Goal: Transaction & Acquisition: Purchase product/service

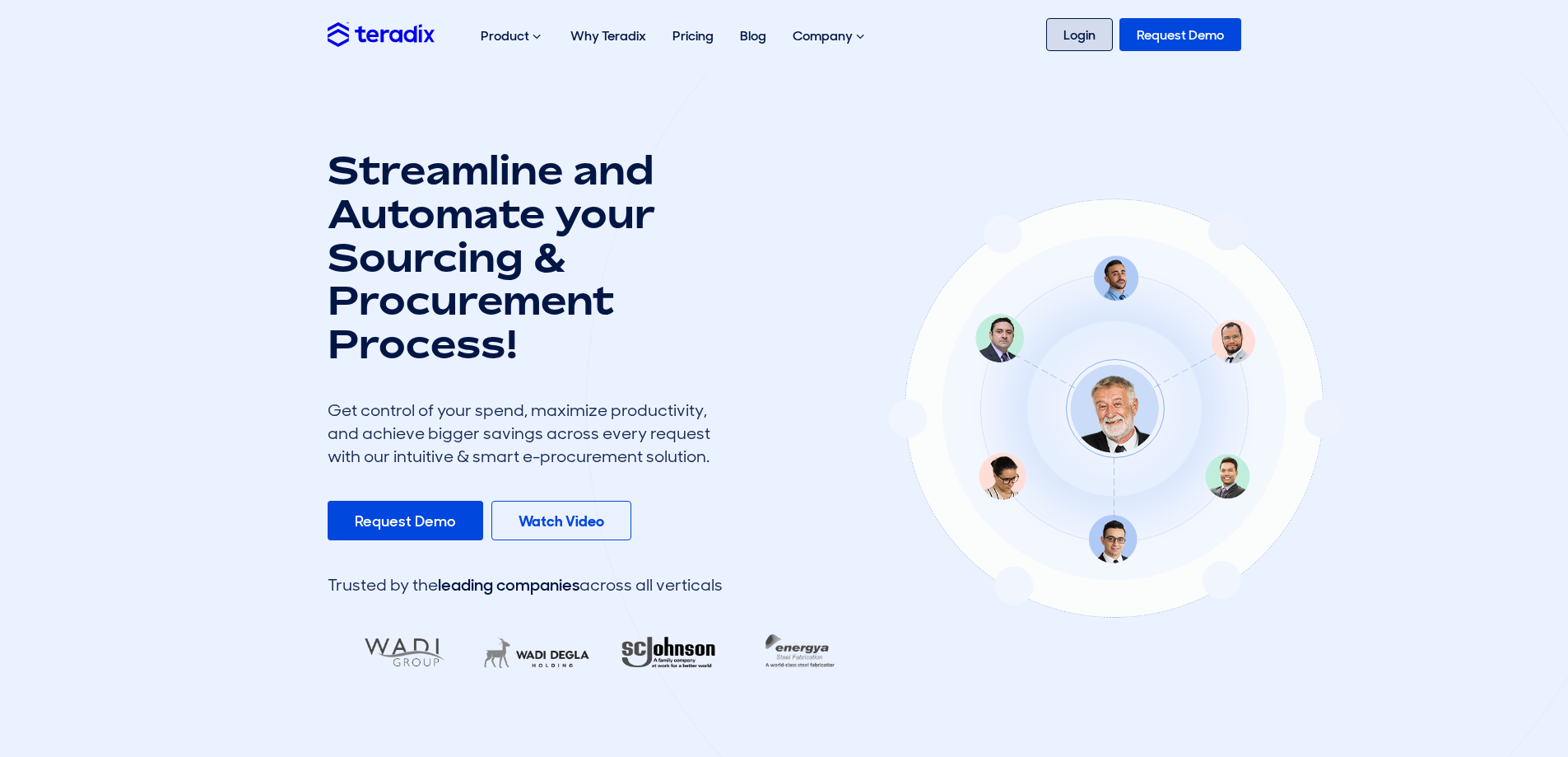
click at [1071, 33] on link "Login" at bounding box center [1079, 34] width 67 height 33
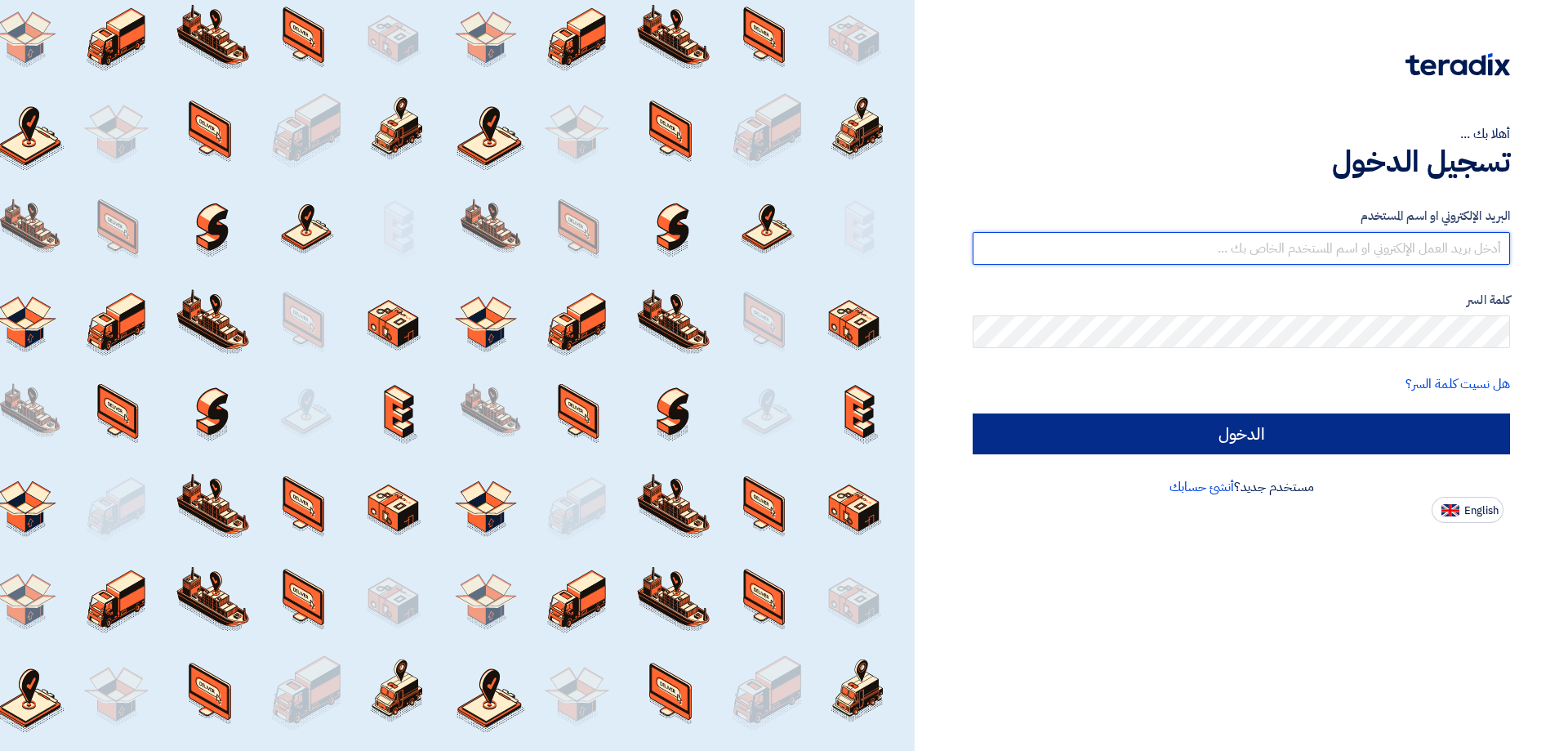
type input "[EMAIL_ADDRESS][DOMAIN_NAME]"
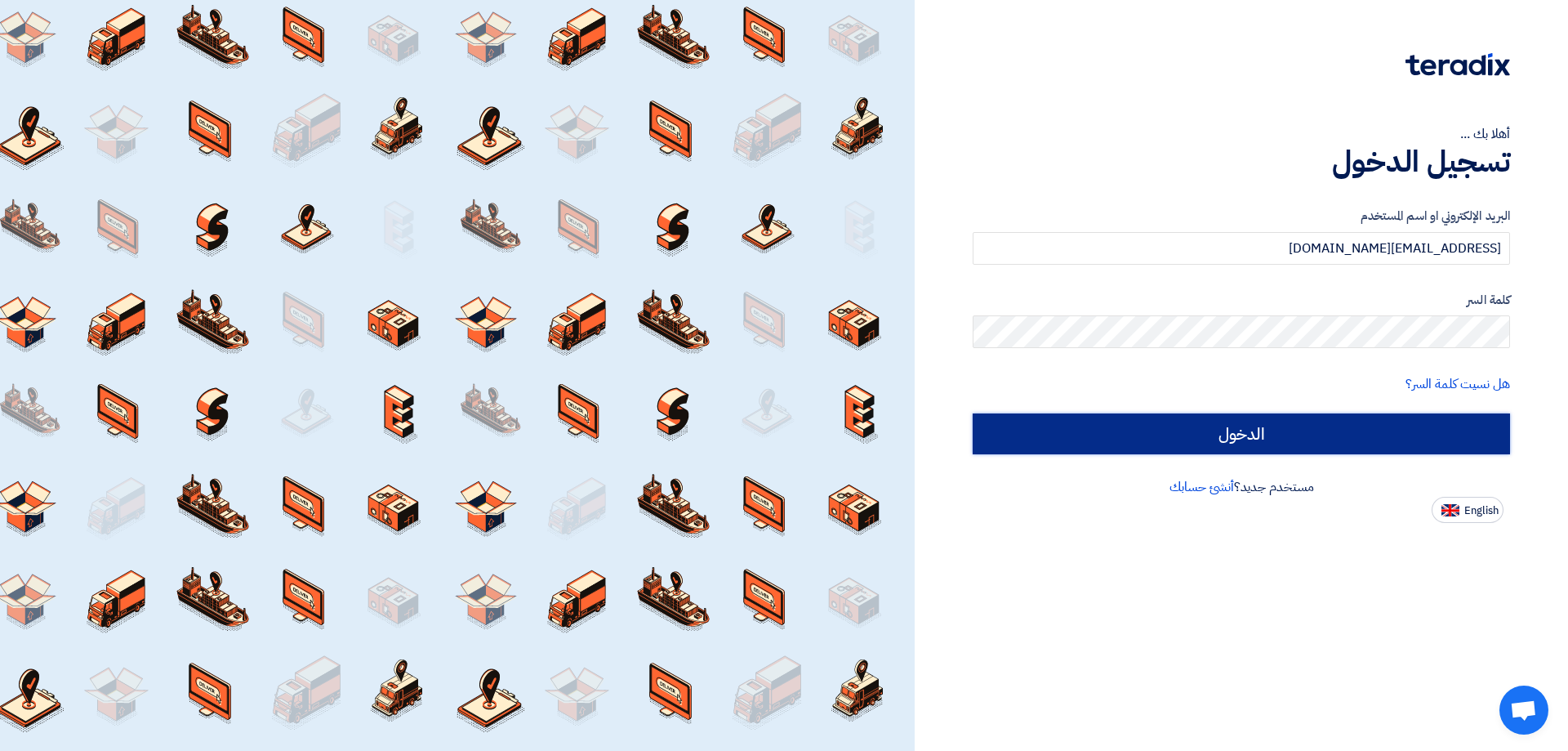
click at [1326, 432] on input "الدخول" at bounding box center [1242, 433] width 538 height 41
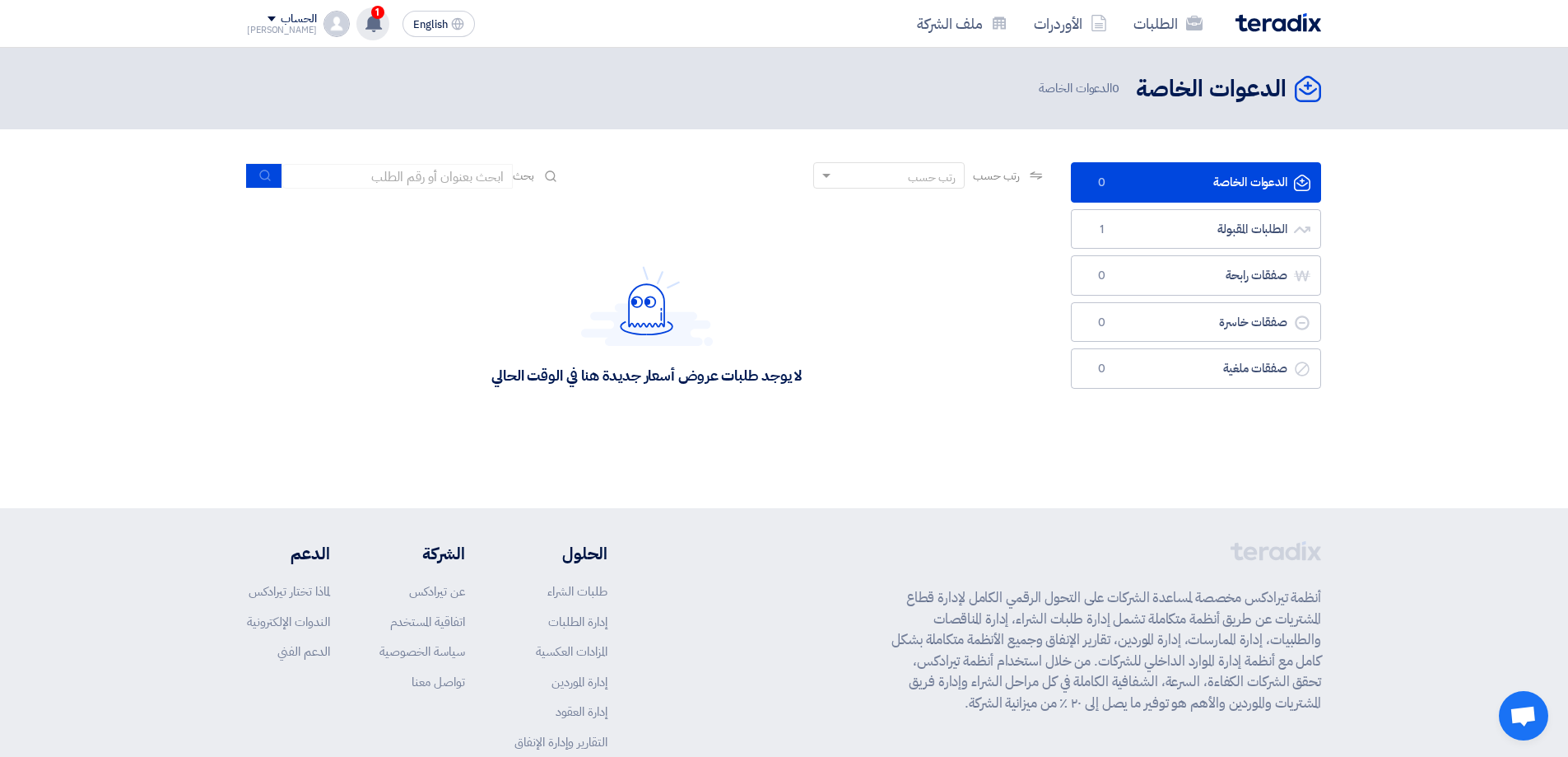
click at [365, 20] on use at bounding box center [373, 23] width 17 height 18
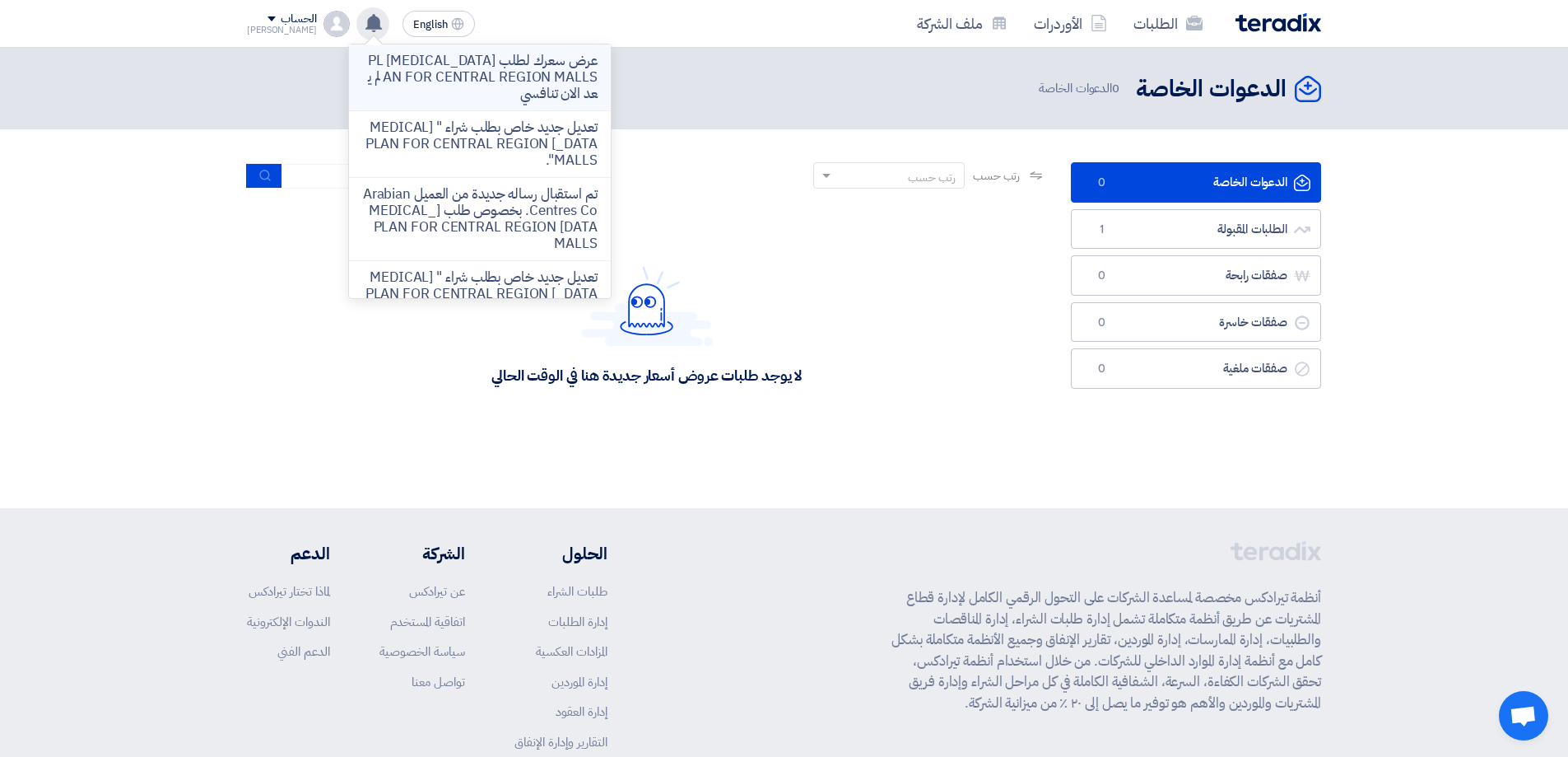
click at [464, 81] on p "عرض سعرك لطلب [MEDICAL_DATA] PLAN FOR CENTRAL REGION MALLS لم يعد الان تنافسي" at bounding box center [480, 78] width 235 height 49
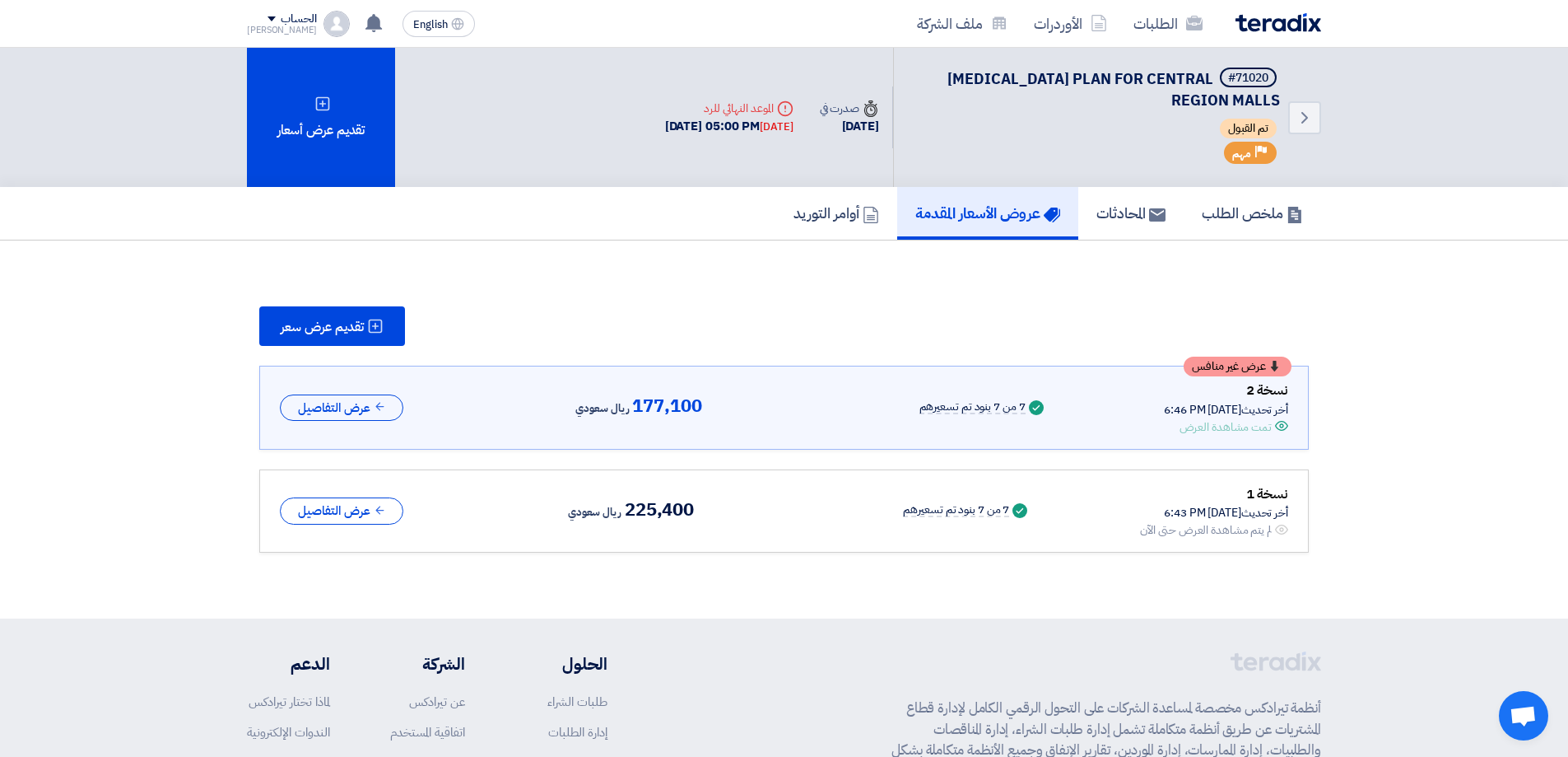
scroll to position [28, 0]
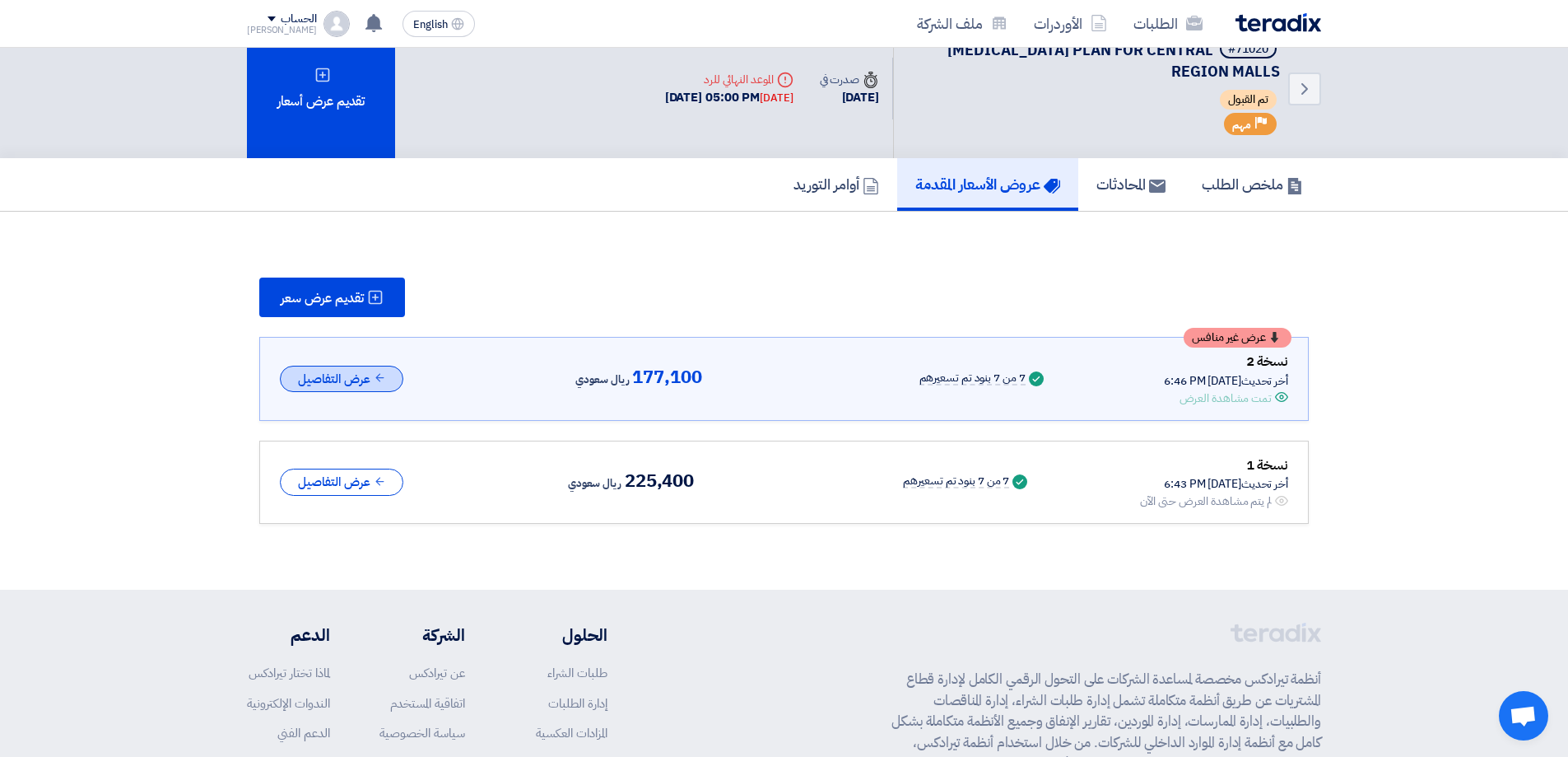
click at [362, 378] on button "عرض التفاصيل" at bounding box center [341, 379] width 124 height 27
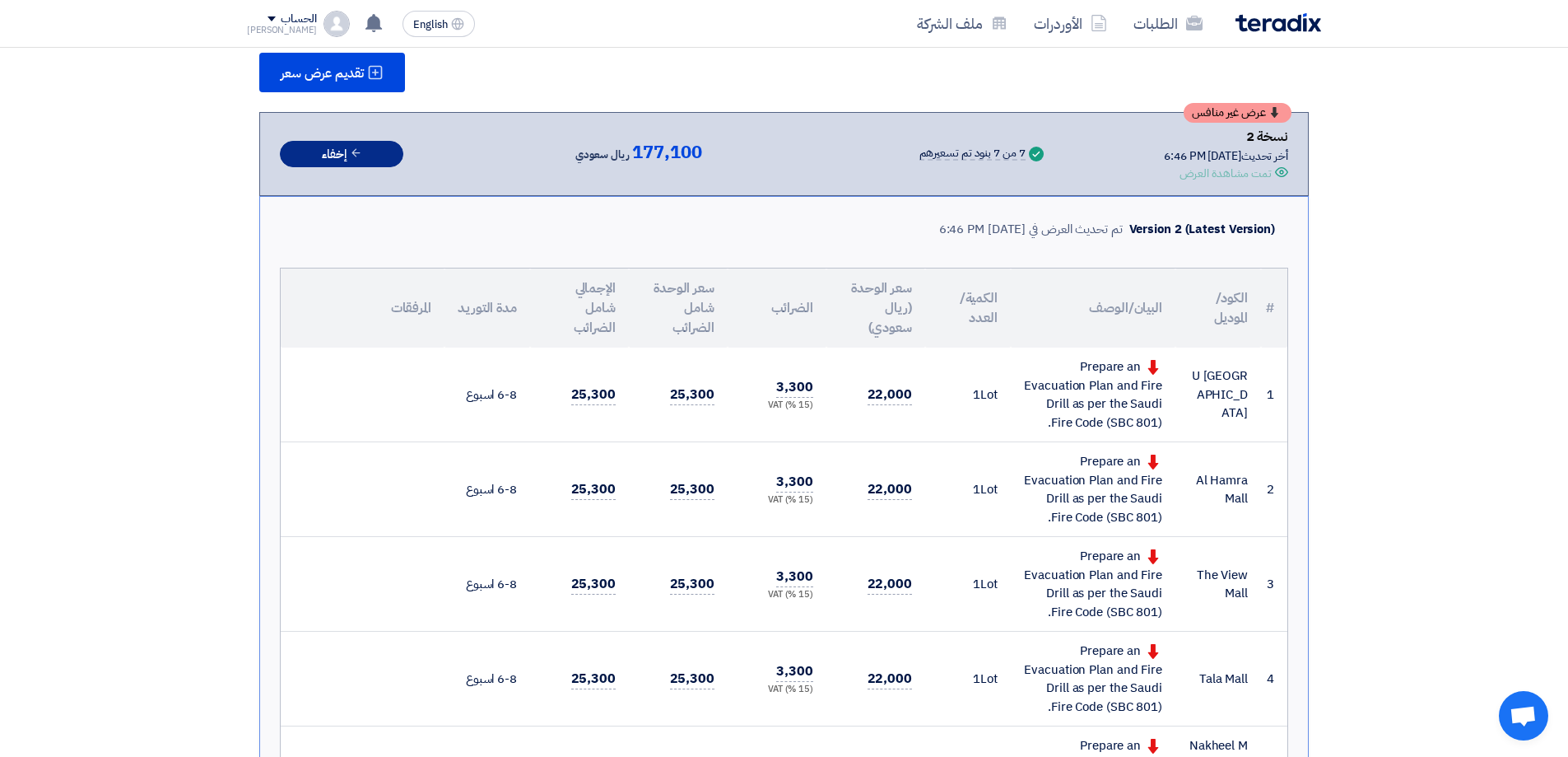
scroll to position [276, 0]
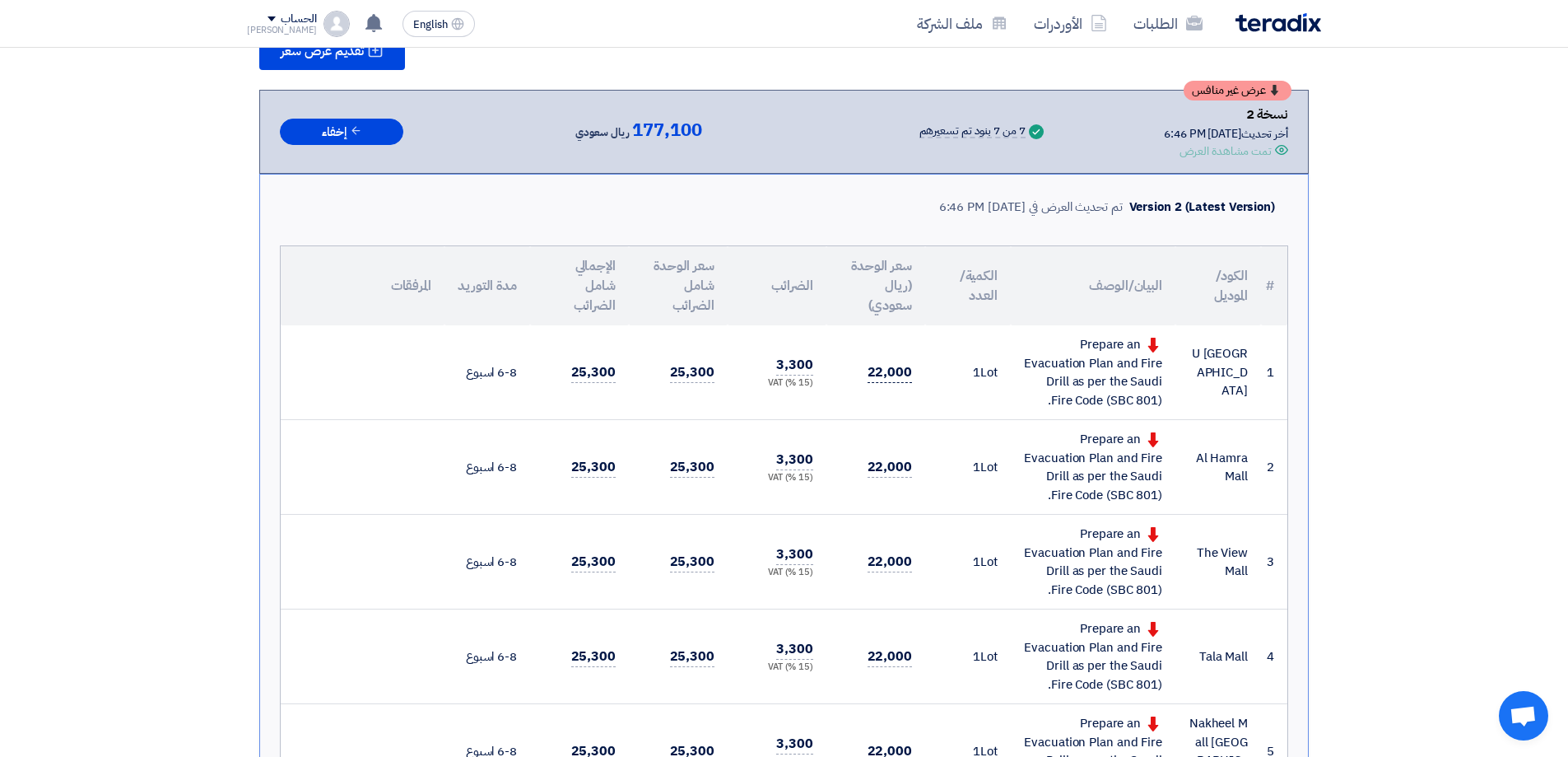
click at [879, 376] on span "22,000" at bounding box center [889, 372] width 44 height 21
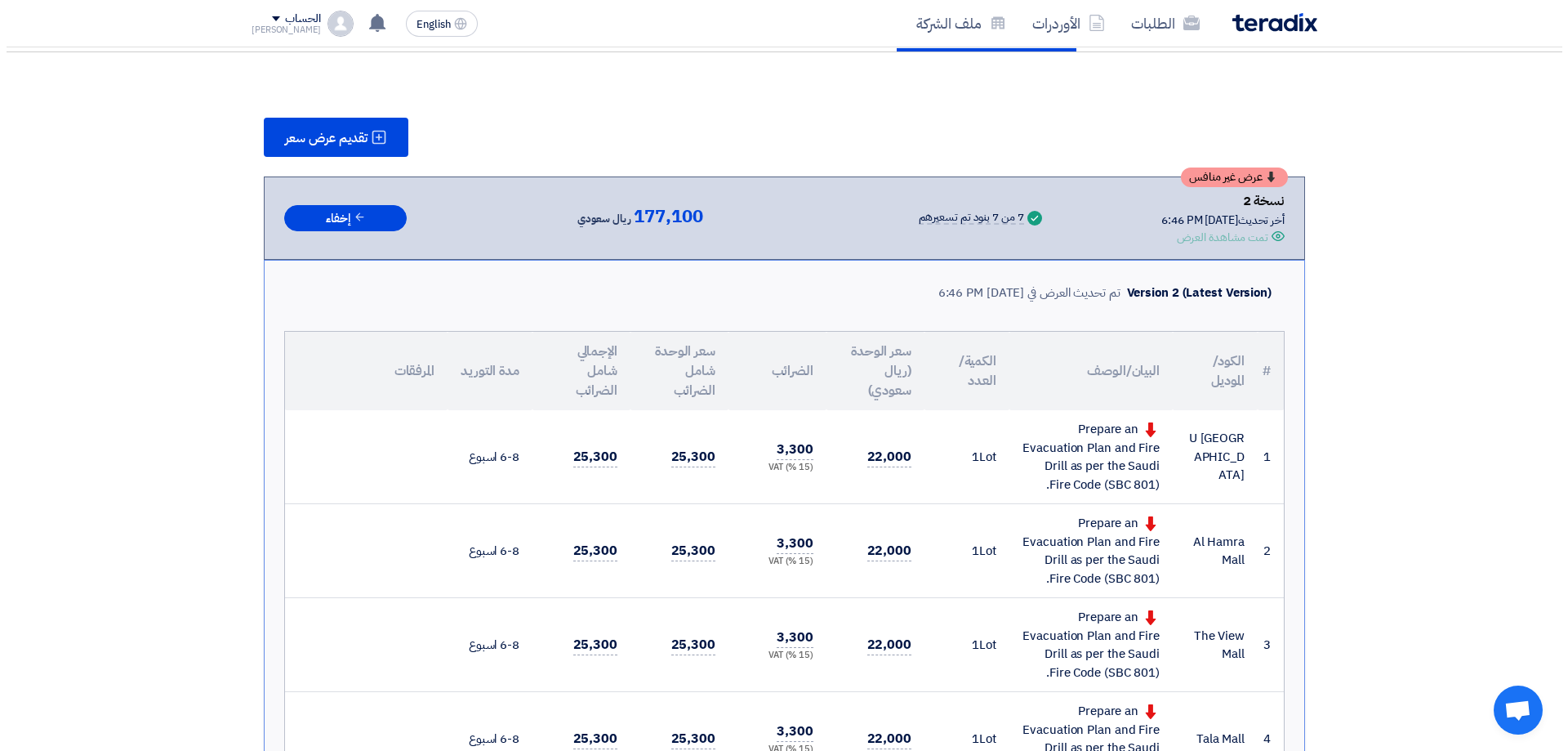
scroll to position [110, 0]
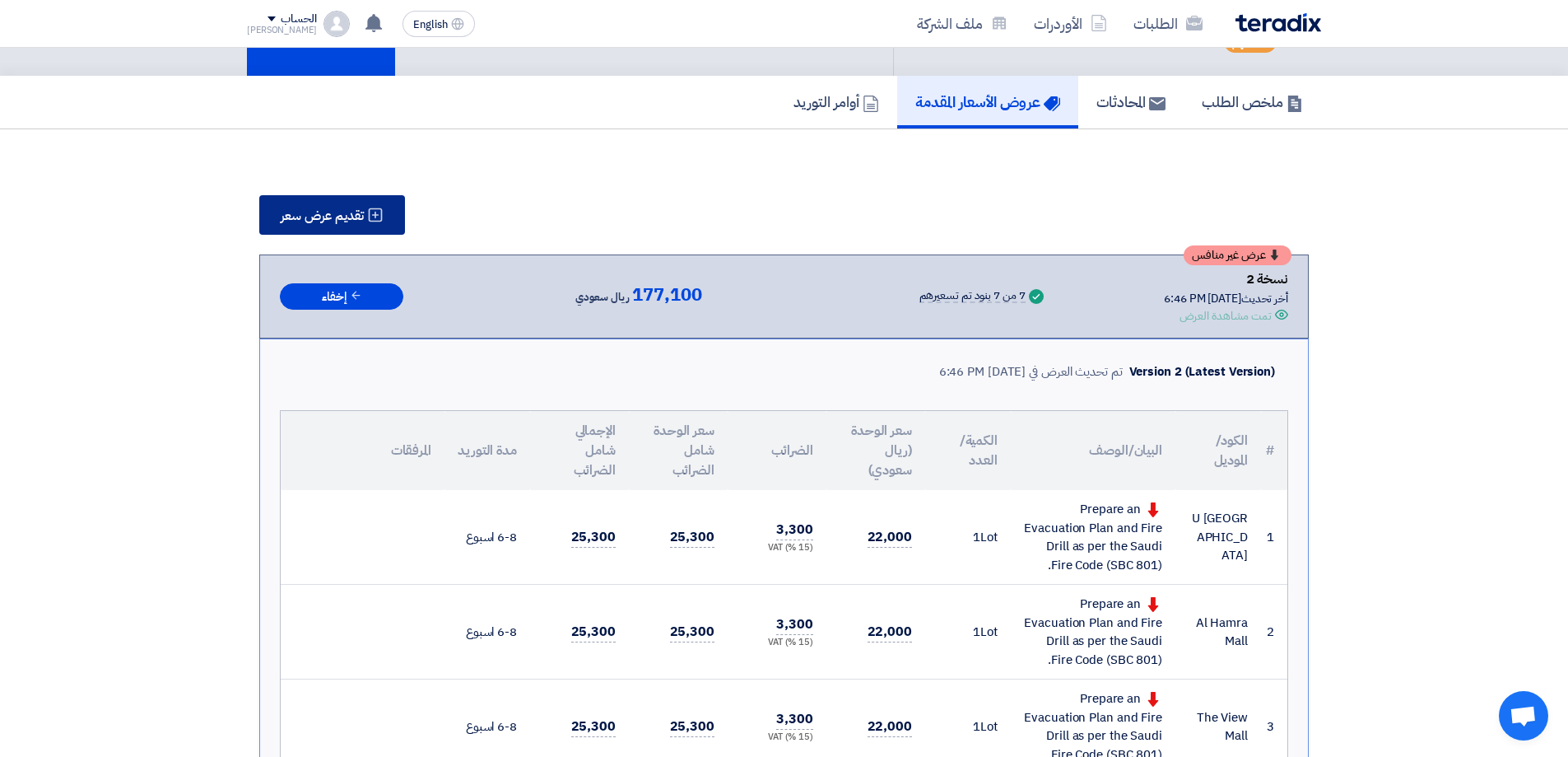
click at [334, 217] on span "تقديم عرض سعر" at bounding box center [322, 215] width 83 height 13
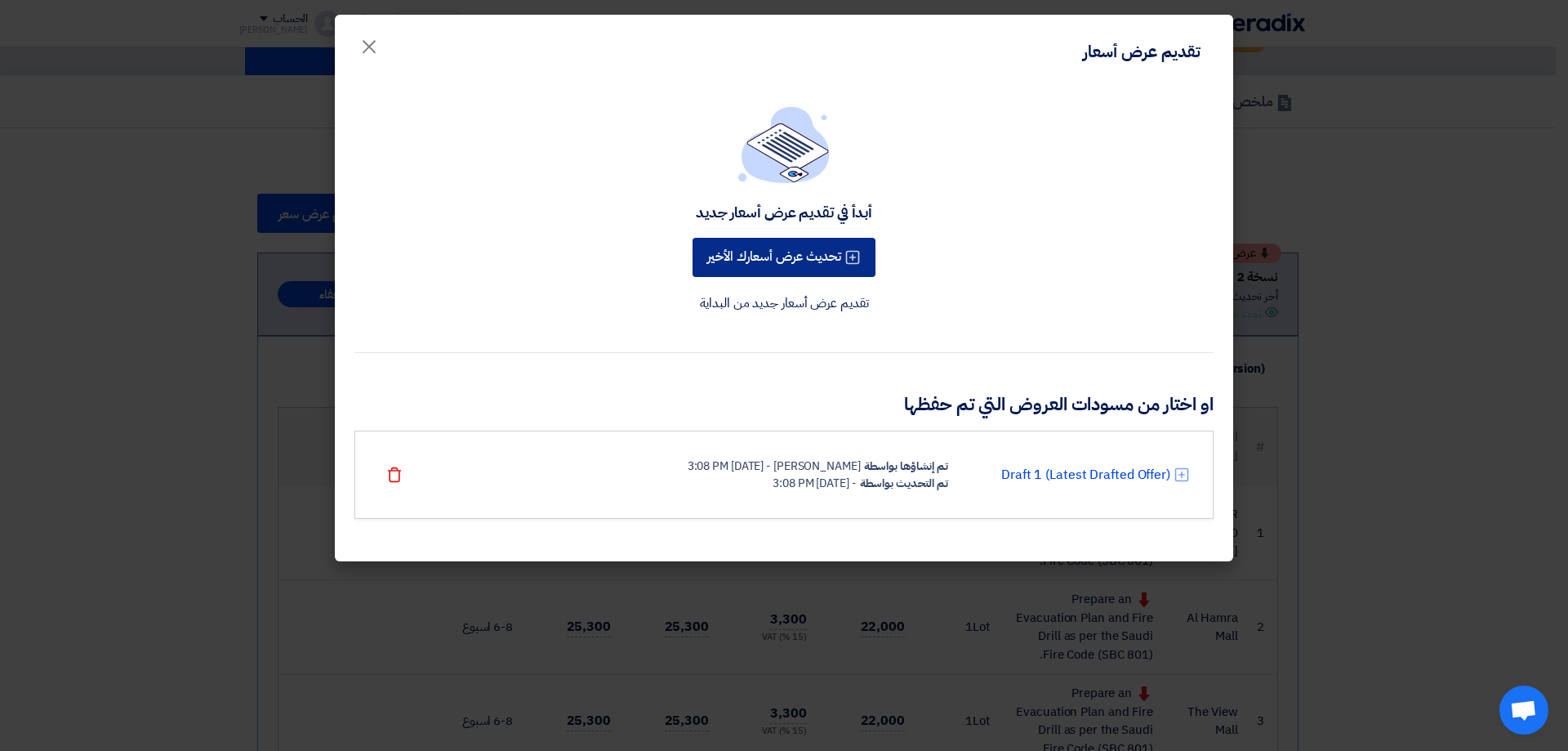
click at [822, 258] on button "تحديث عرض أسعارك الأخير" at bounding box center [784, 257] width 183 height 39
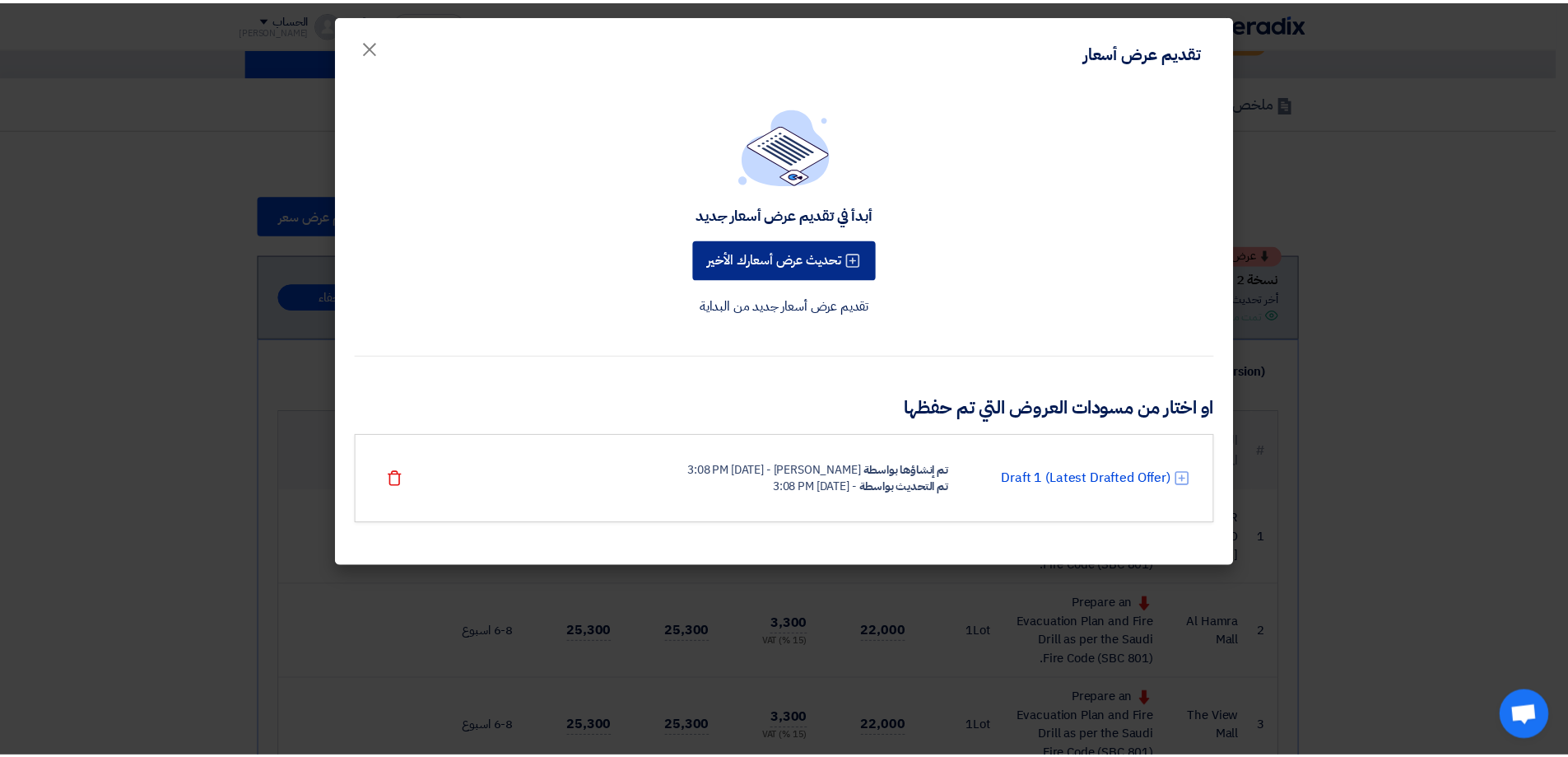
scroll to position [0, 0]
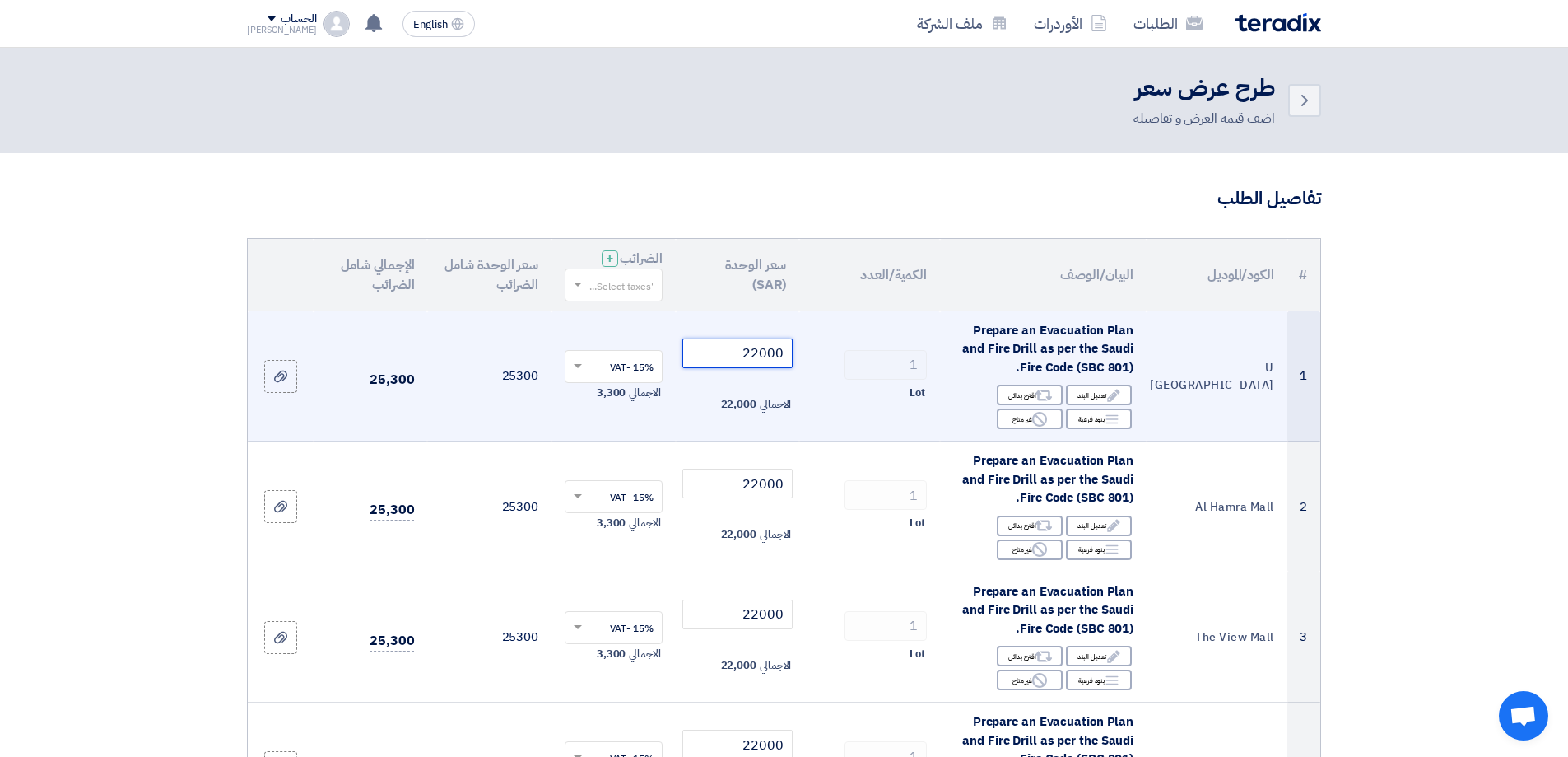
click at [758, 352] on input "22000" at bounding box center [737, 353] width 111 height 29
click at [758, 351] on input "22000" at bounding box center [737, 353] width 111 height 29
paste input "36"
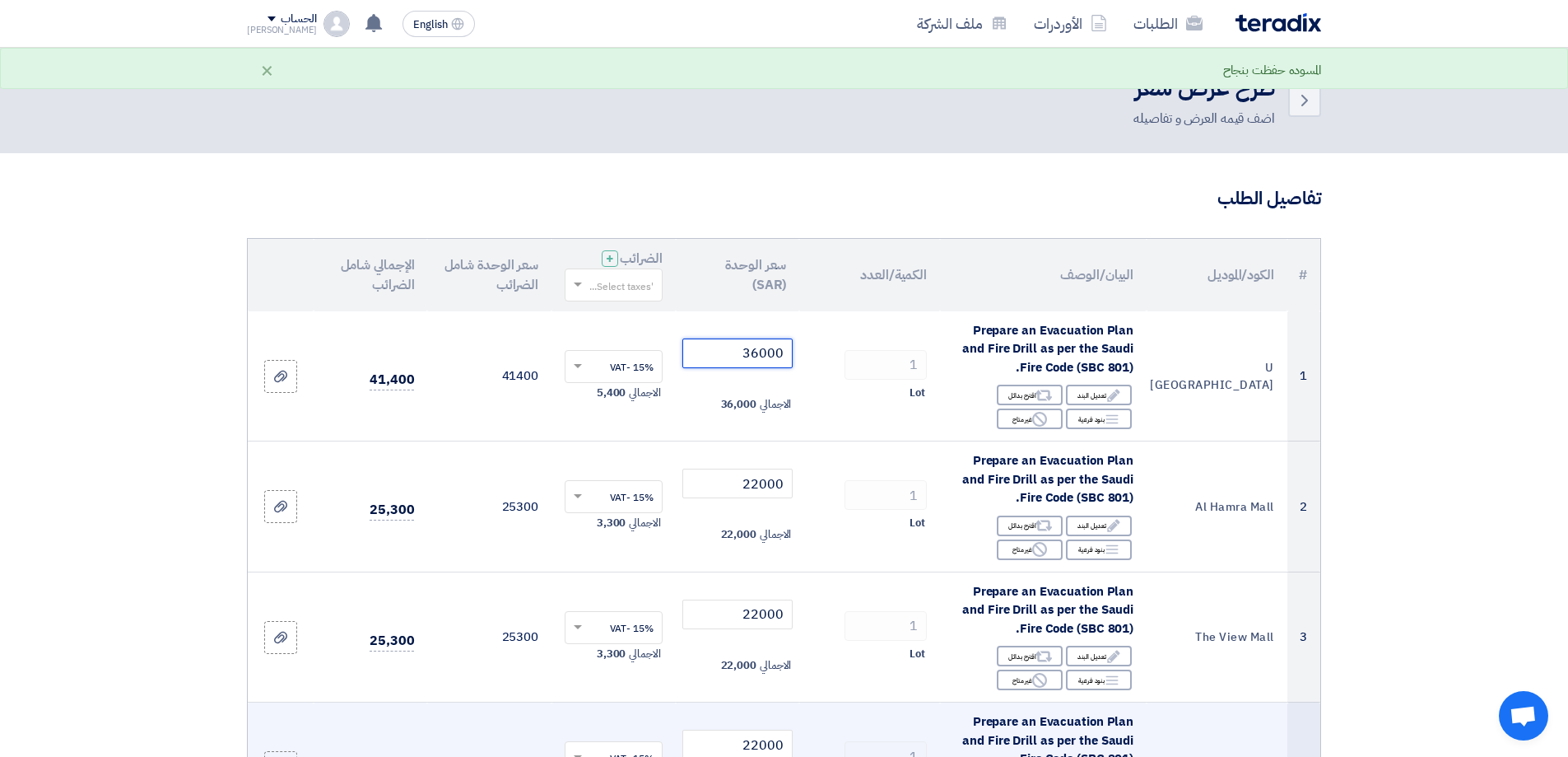
type input "36000"
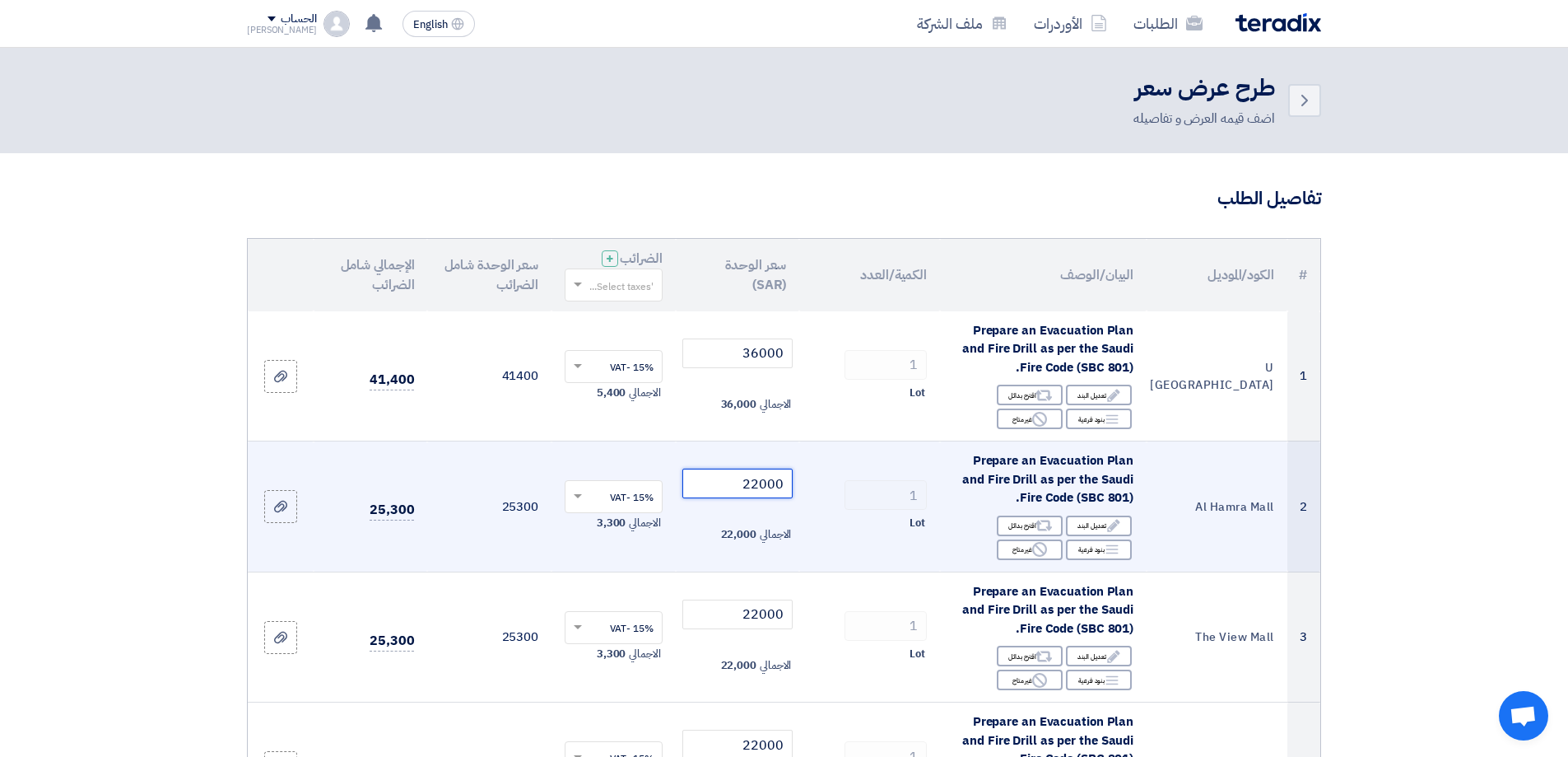
click at [751, 480] on input "22000" at bounding box center [737, 483] width 111 height 29
paste input "8"
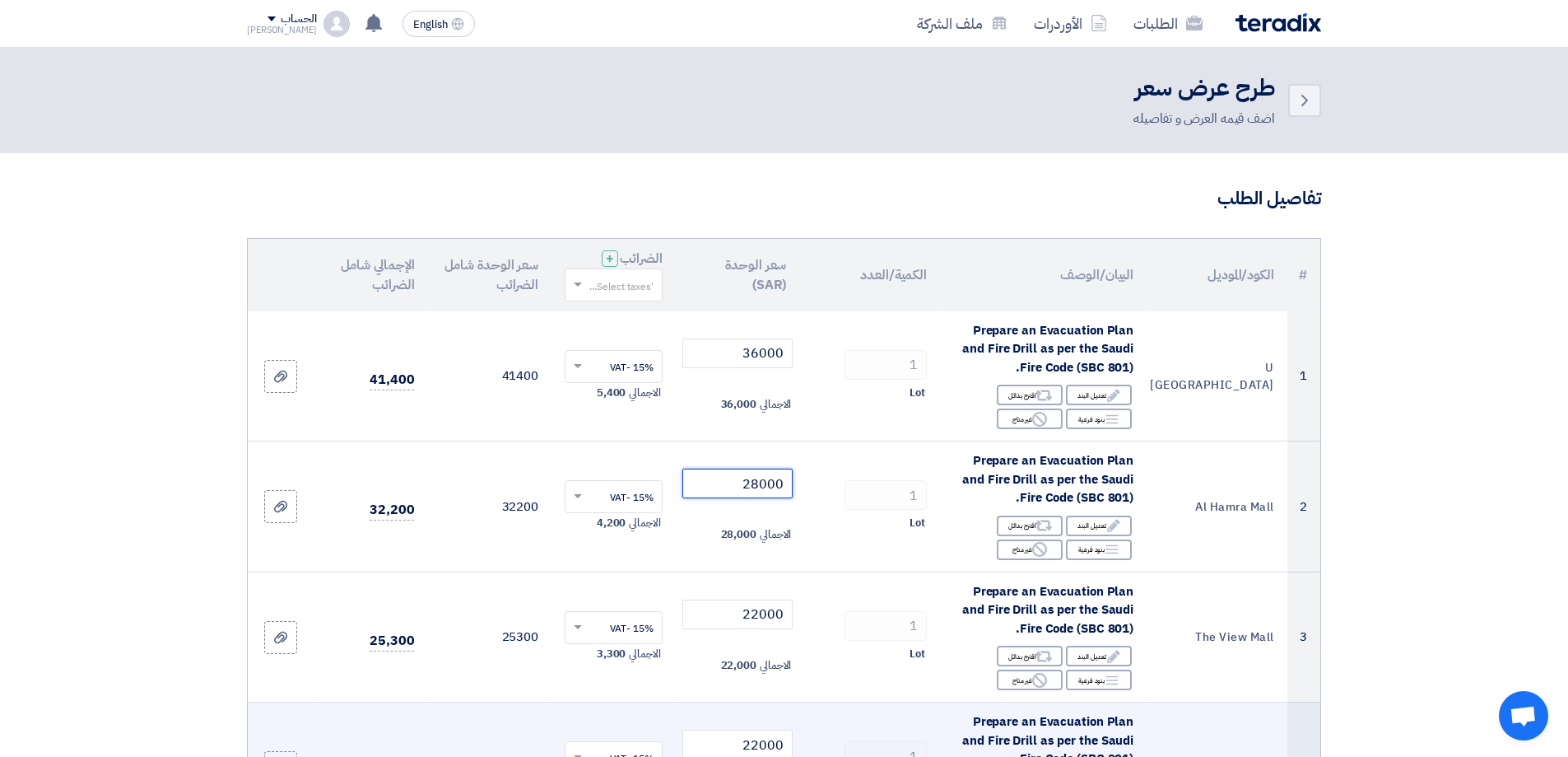
type input "28000"
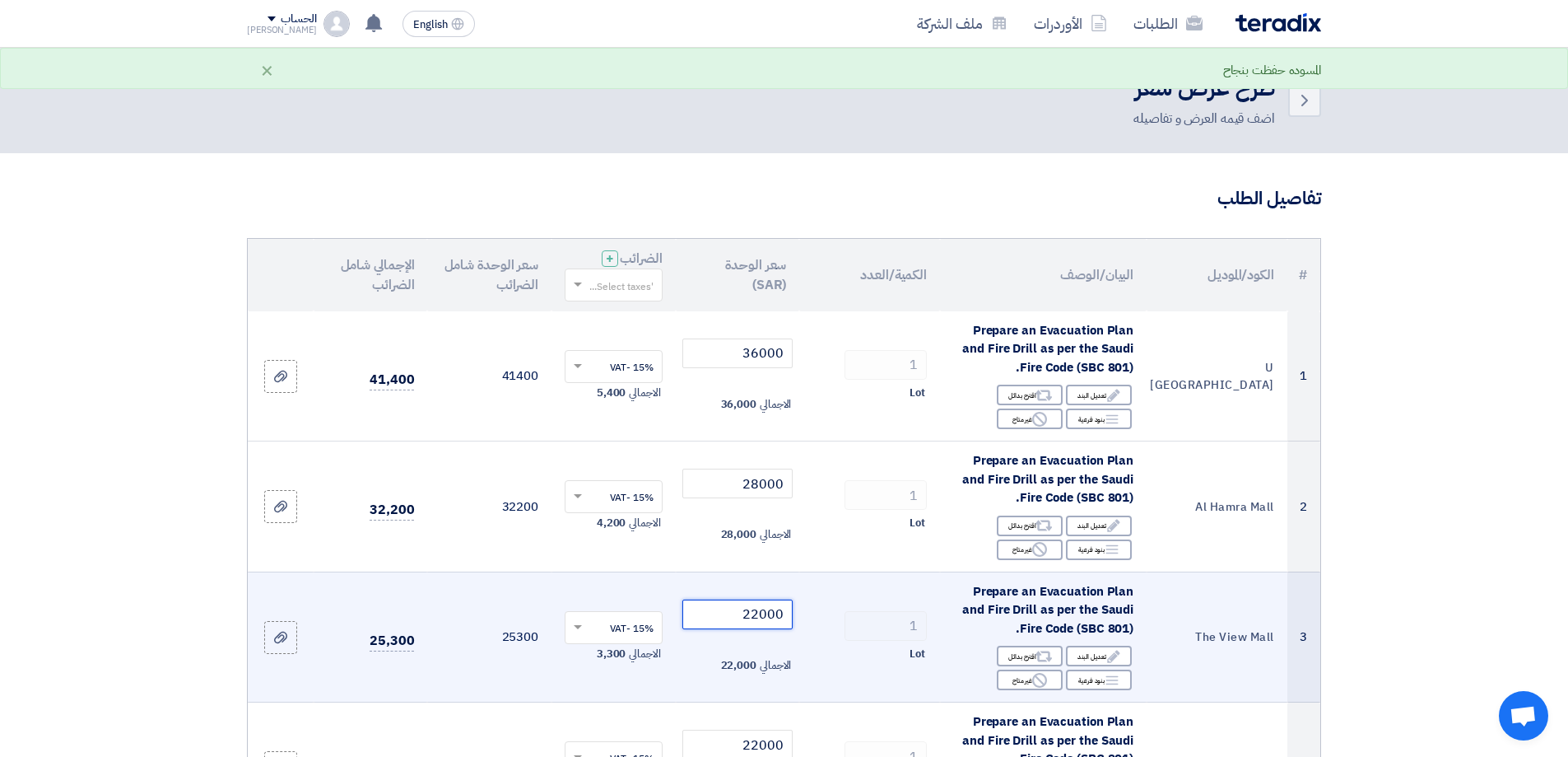
click at [743, 616] on input "22000" at bounding box center [737, 615] width 111 height 29
paste input "9"
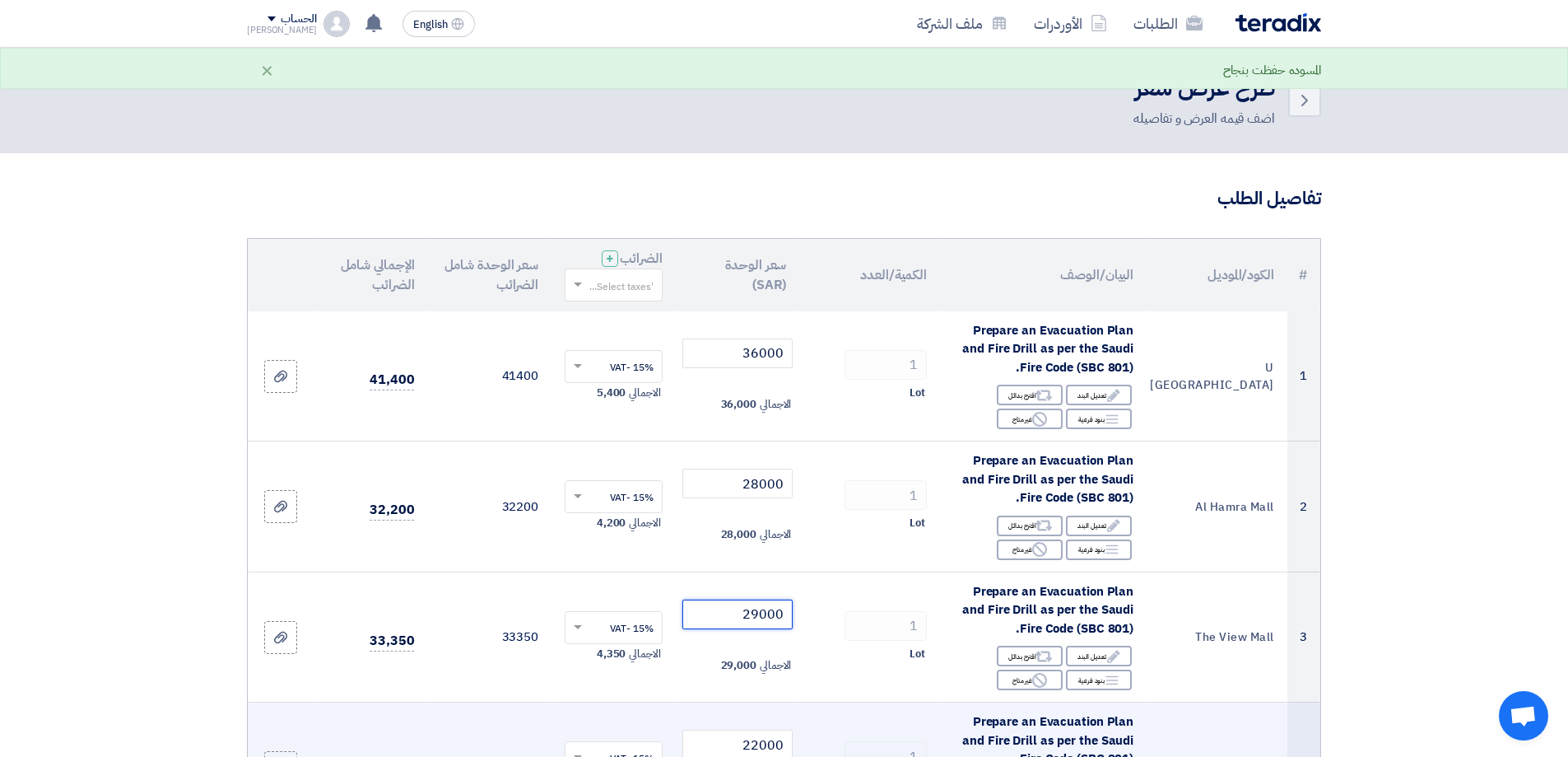
type input "29000"
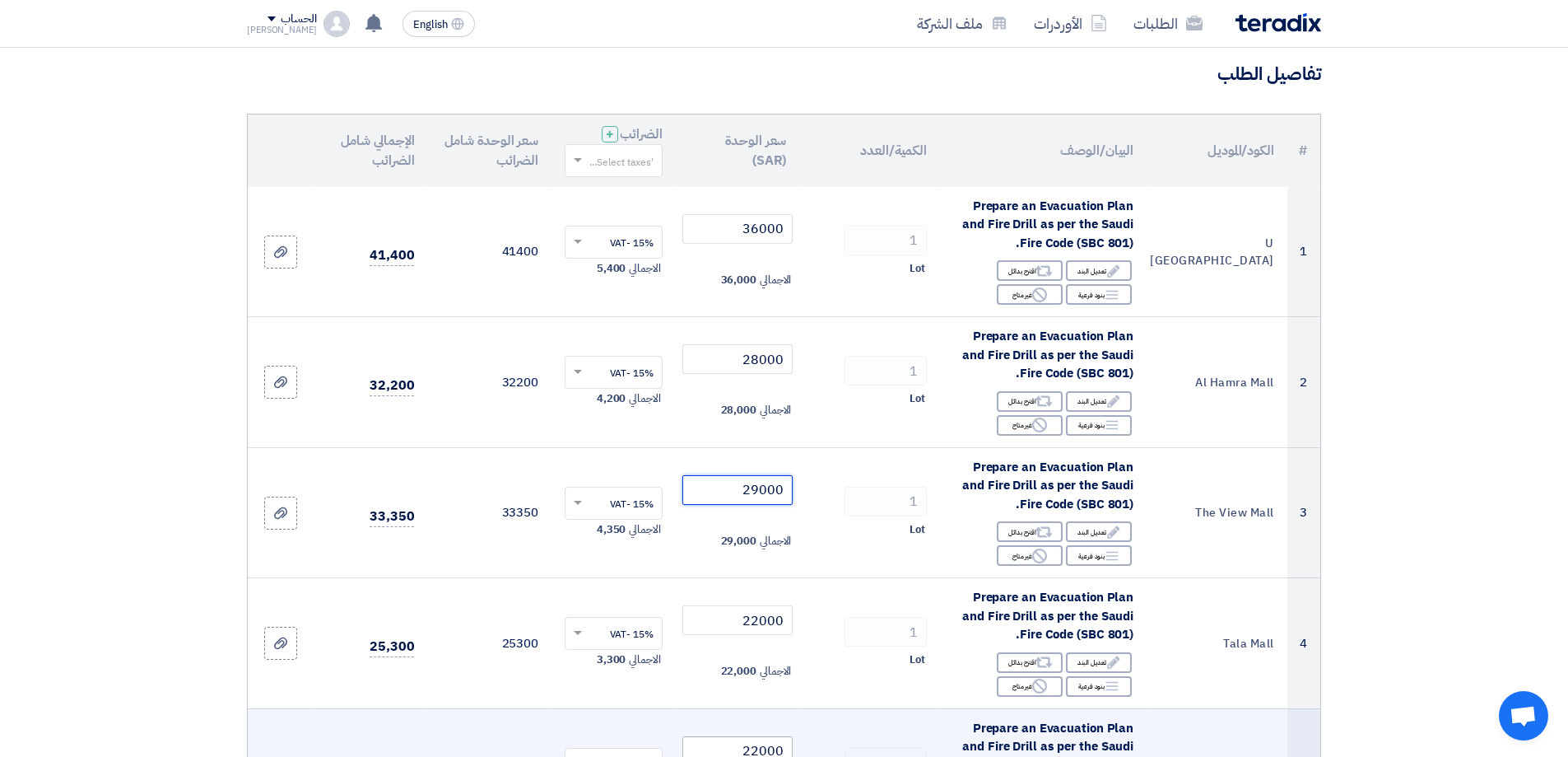
scroll to position [247, 0]
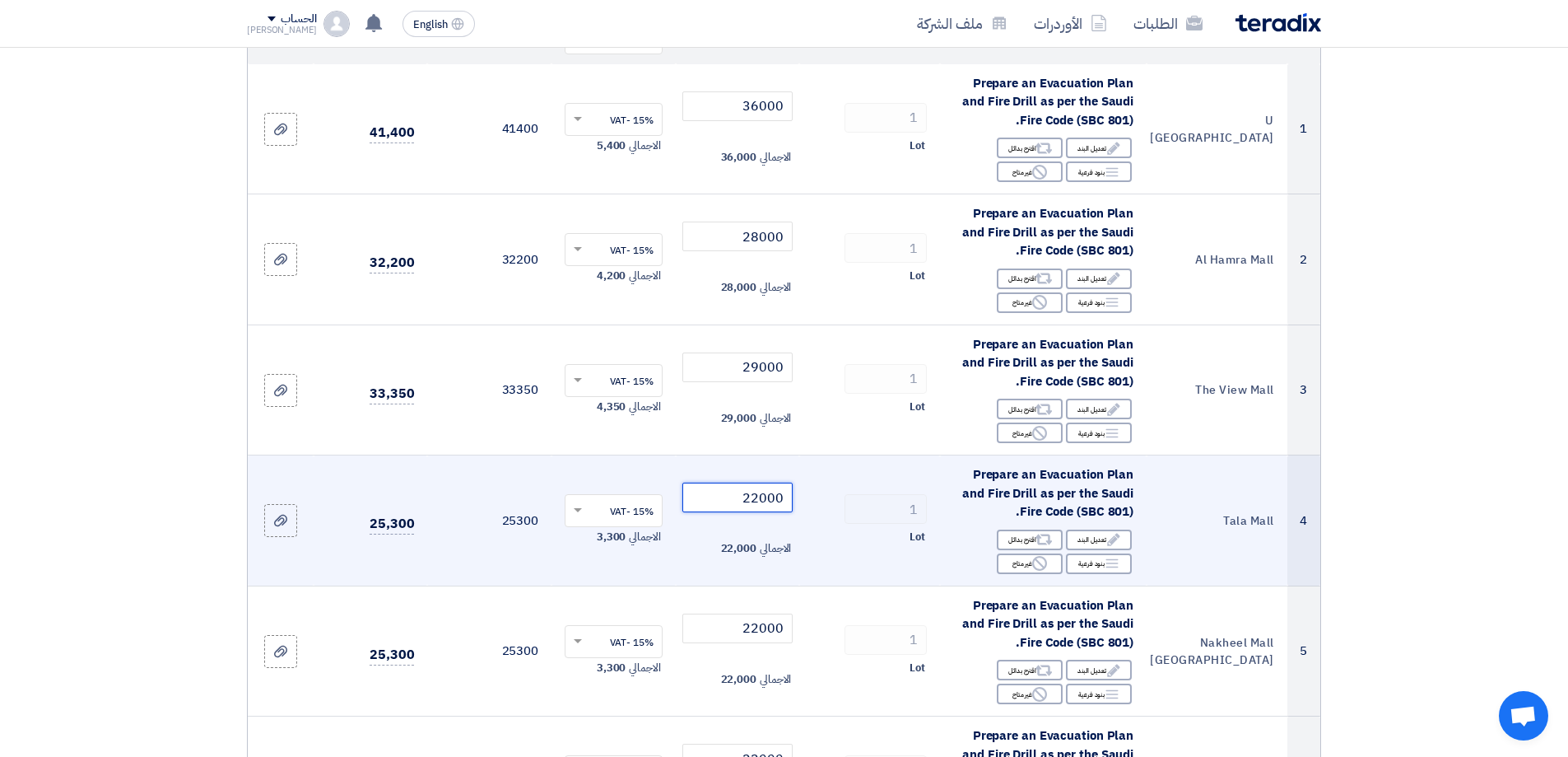
click at [771, 492] on input "22000" at bounding box center [737, 497] width 111 height 29
paste input "30"
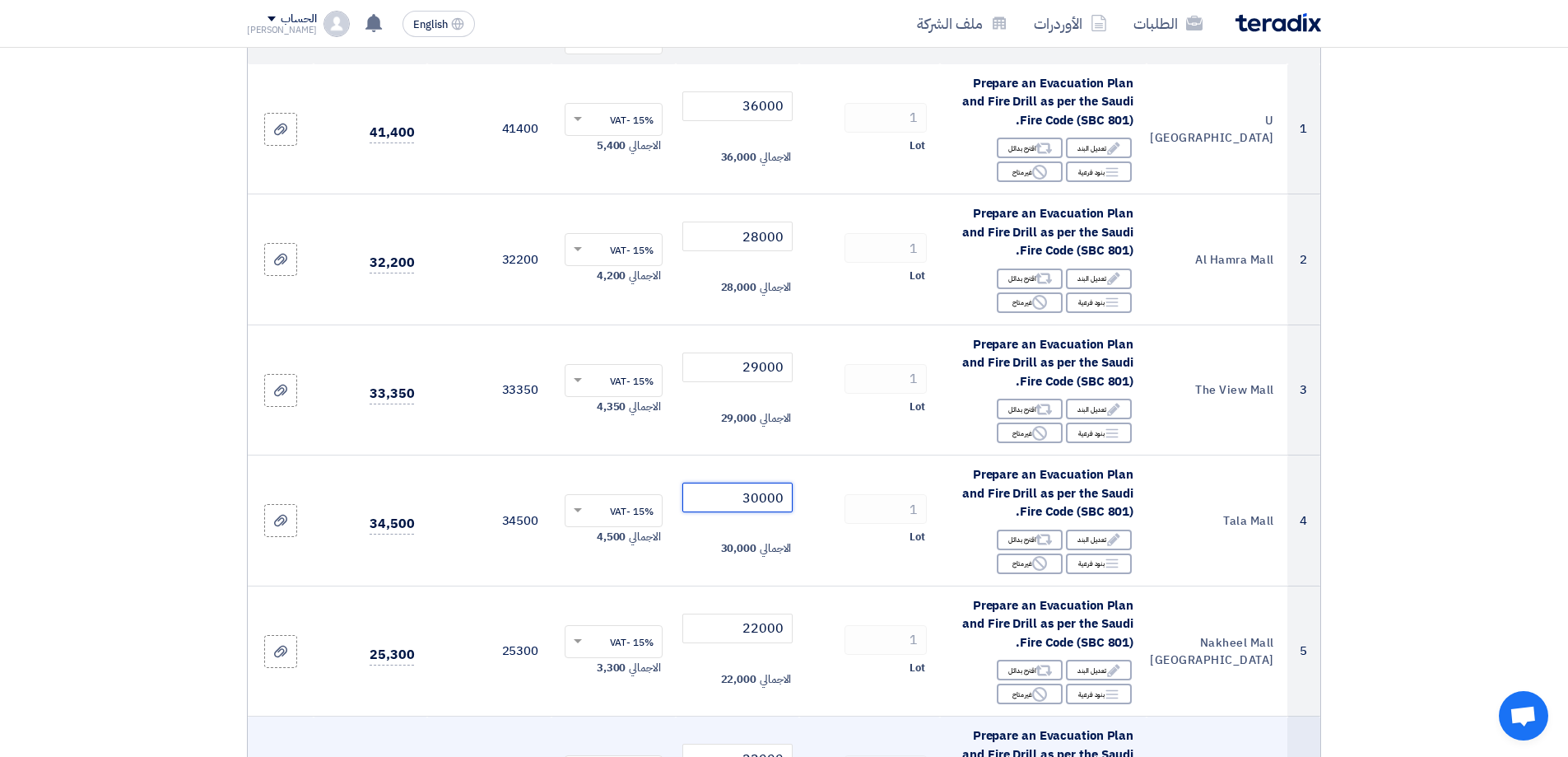
type input "30000"
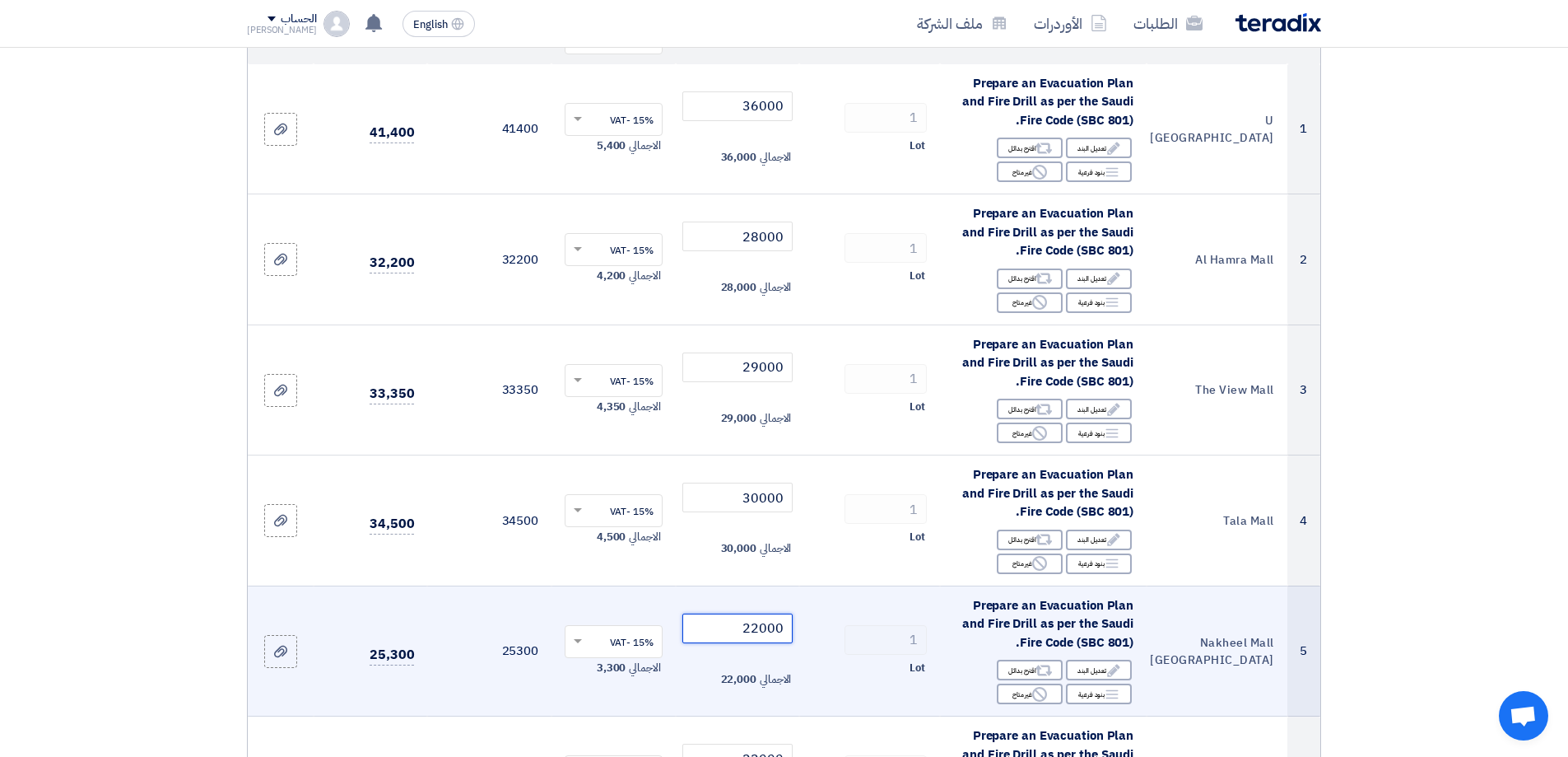
click at [744, 625] on input "22000" at bounding box center [737, 628] width 111 height 29
click at [751, 624] on input "22000" at bounding box center [737, 628] width 111 height 29
paste input "185"
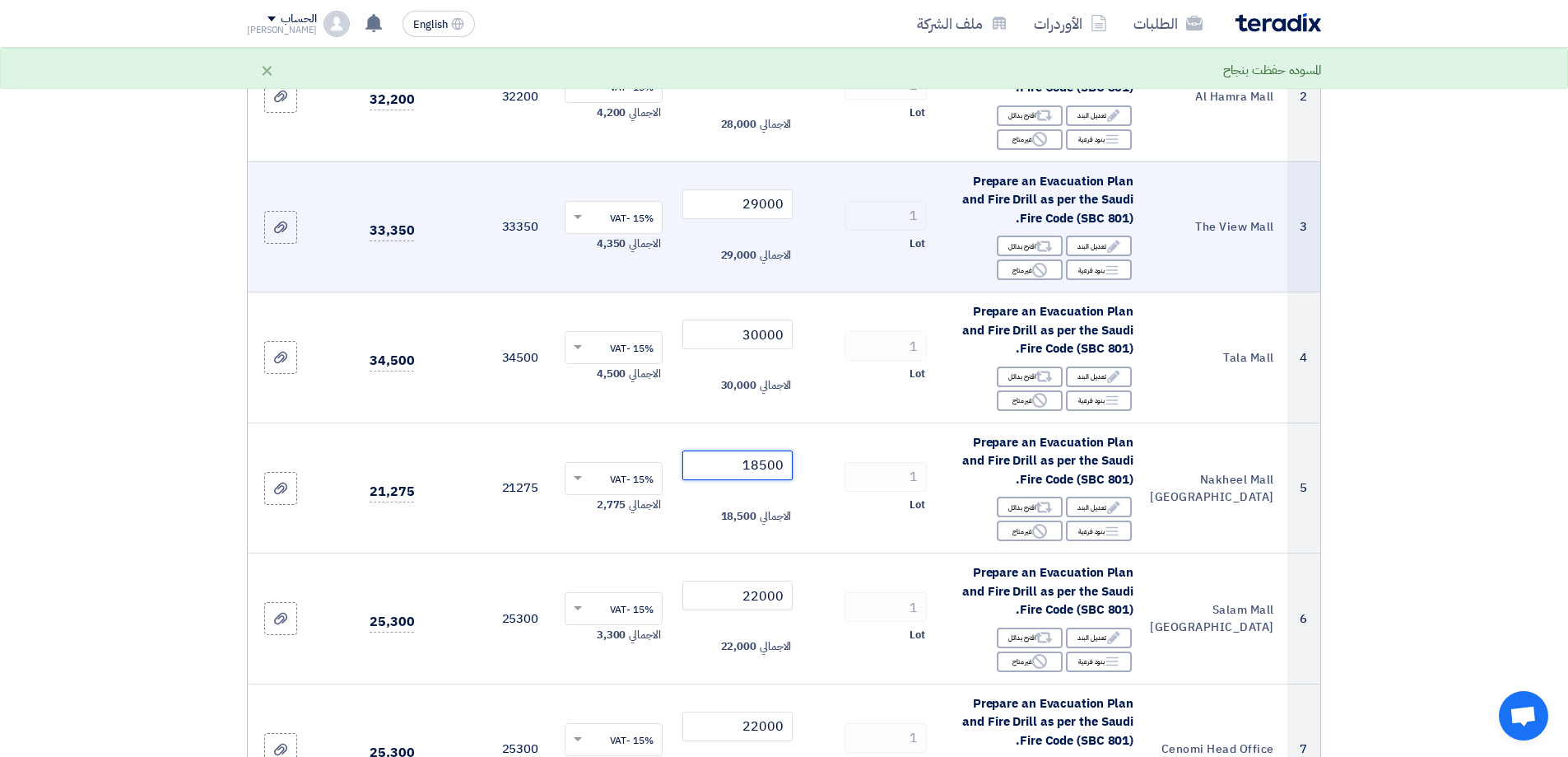
scroll to position [411, 0]
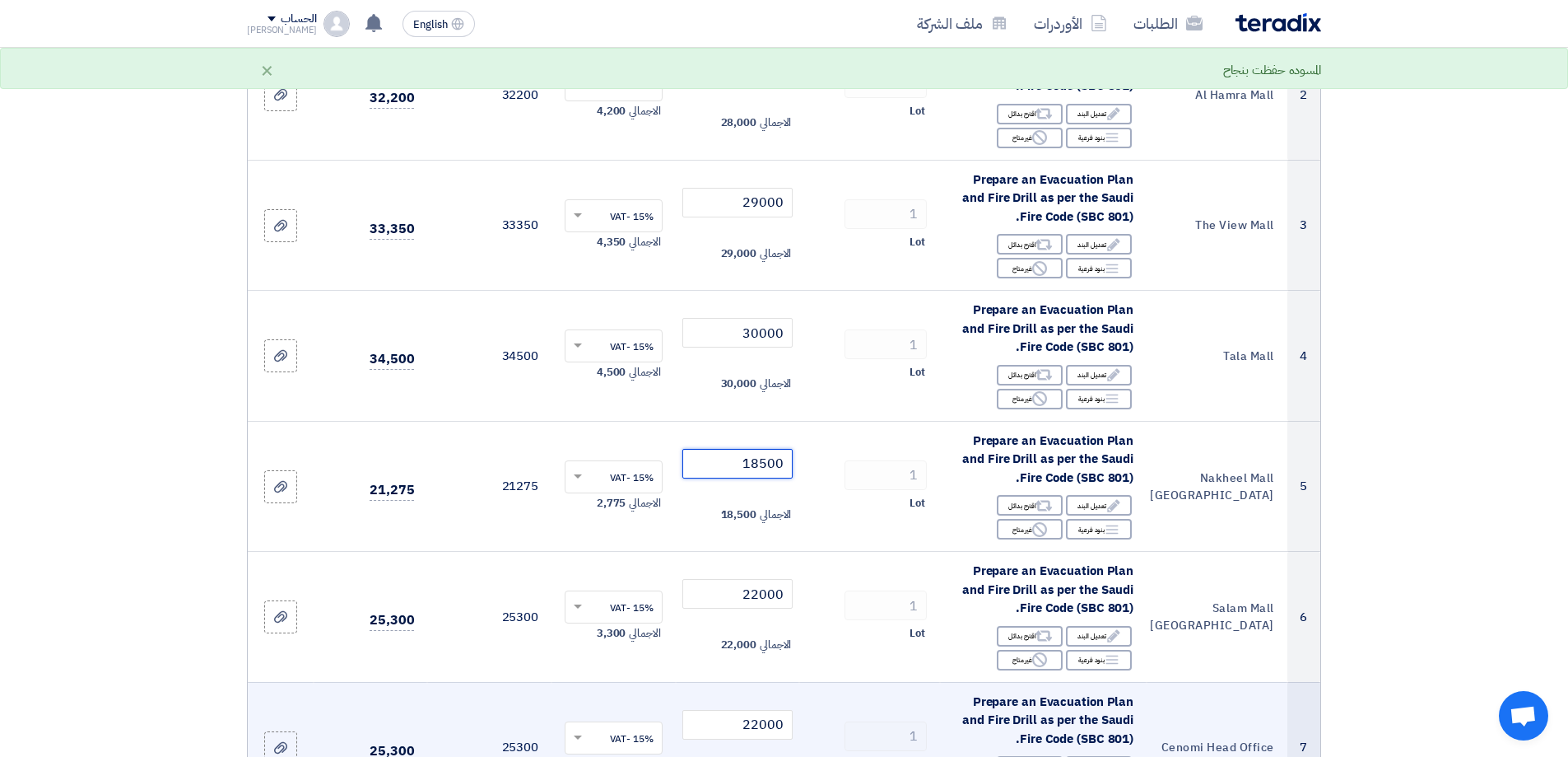
type input "18500"
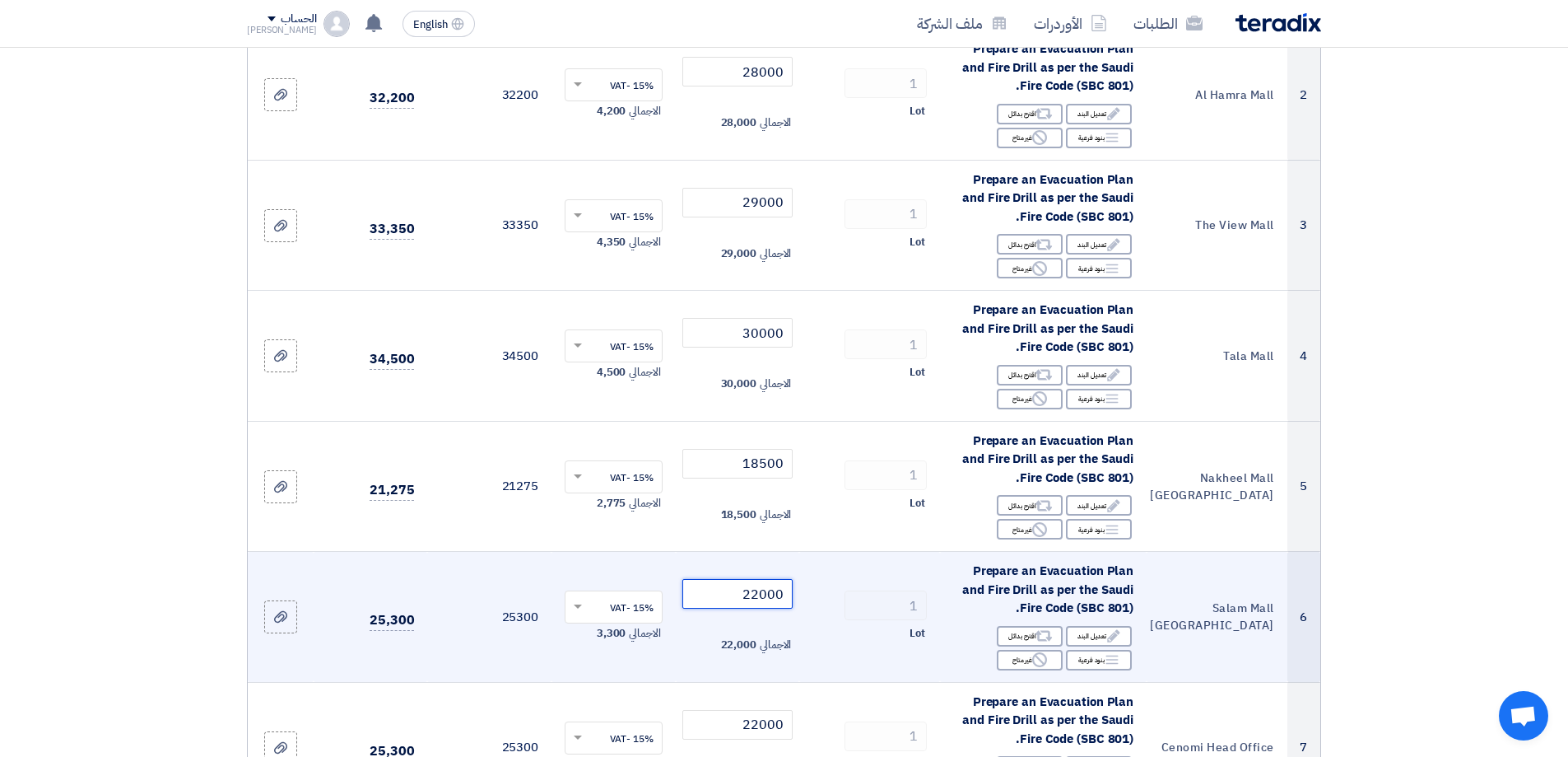
click at [758, 591] on input "22000" at bounding box center [737, 594] width 111 height 29
paste input "45"
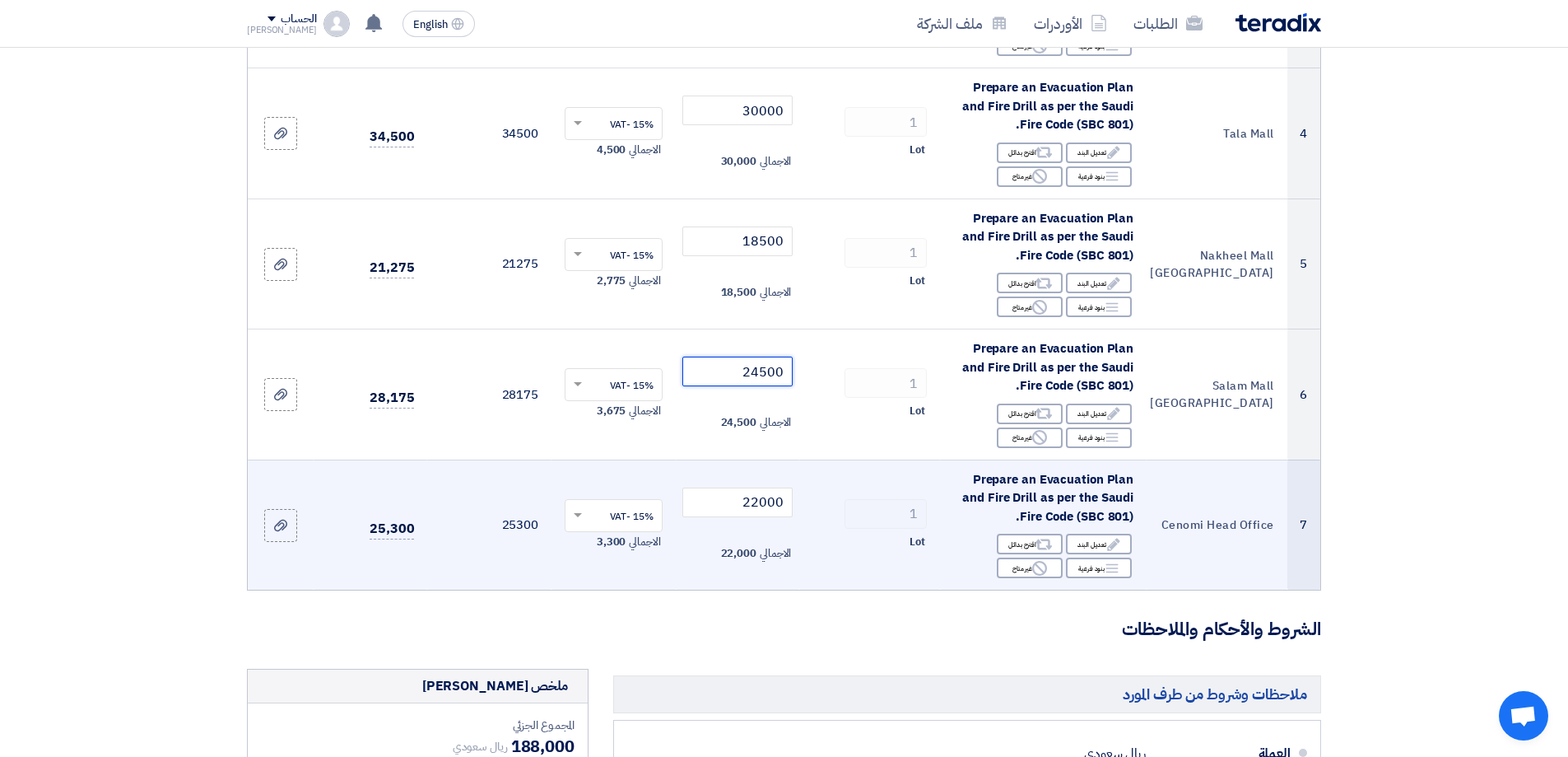
scroll to position [659, 0]
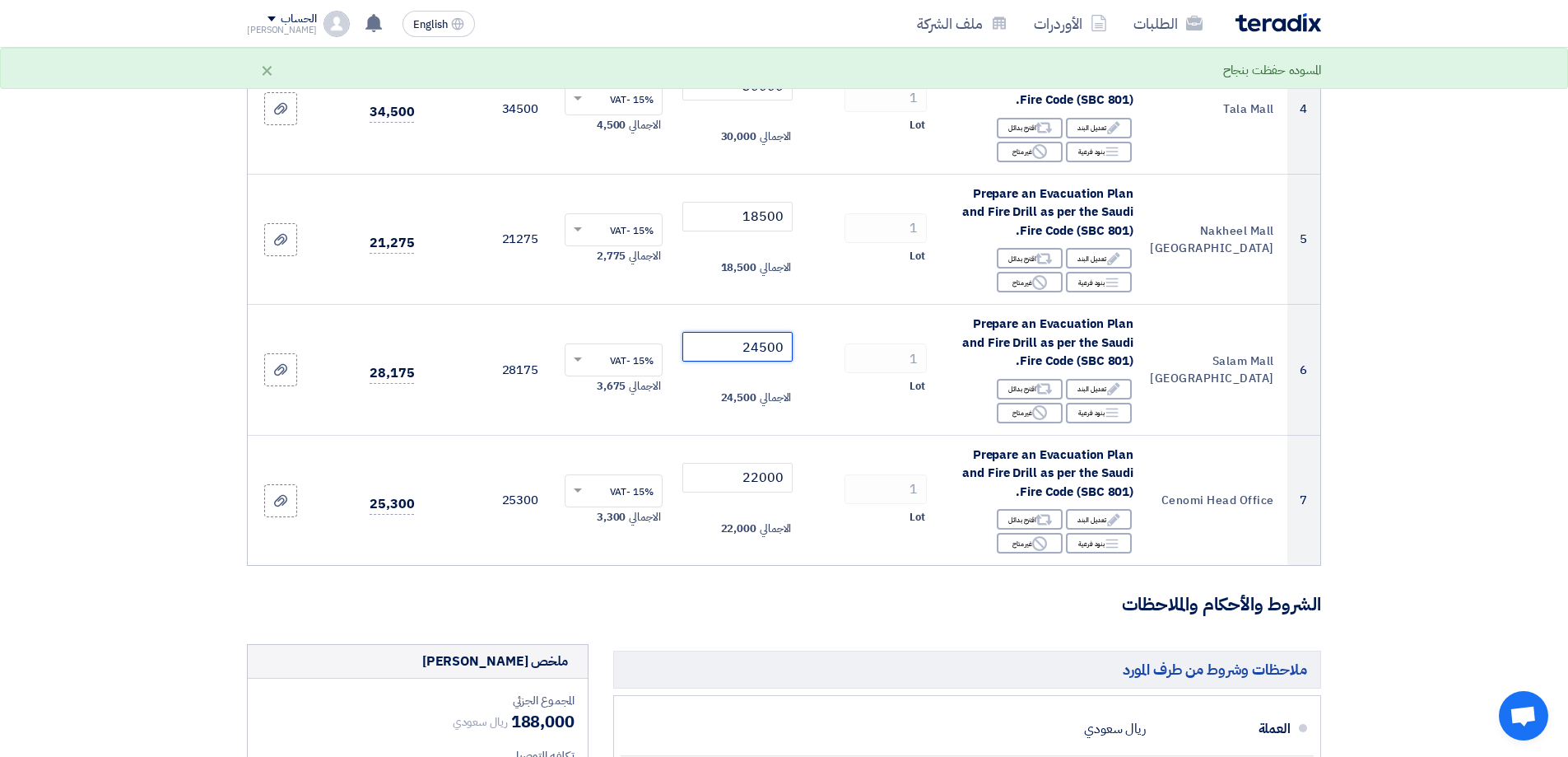
type input "24500"
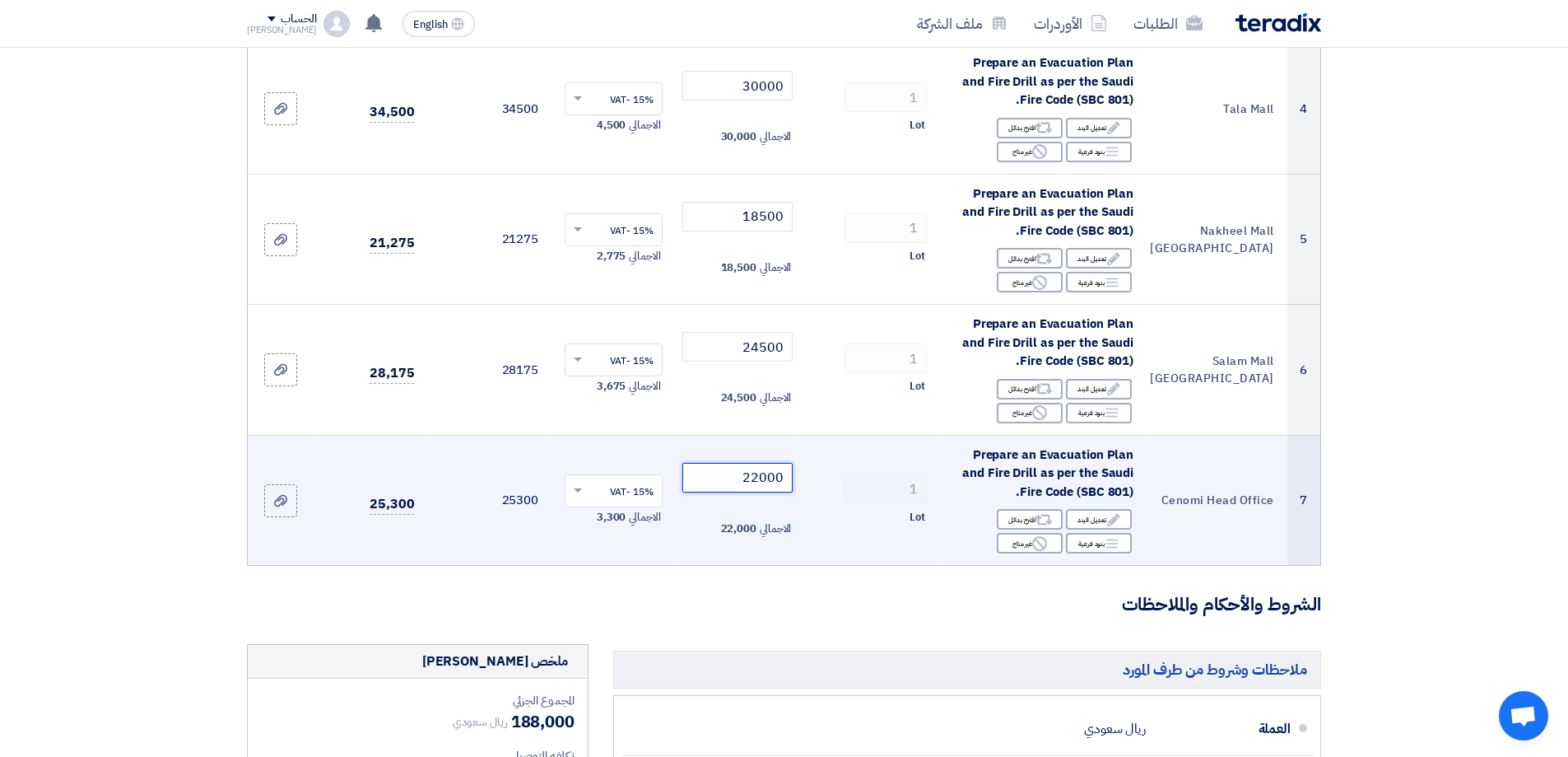
click at [761, 480] on input "22000" at bounding box center [737, 477] width 111 height 29
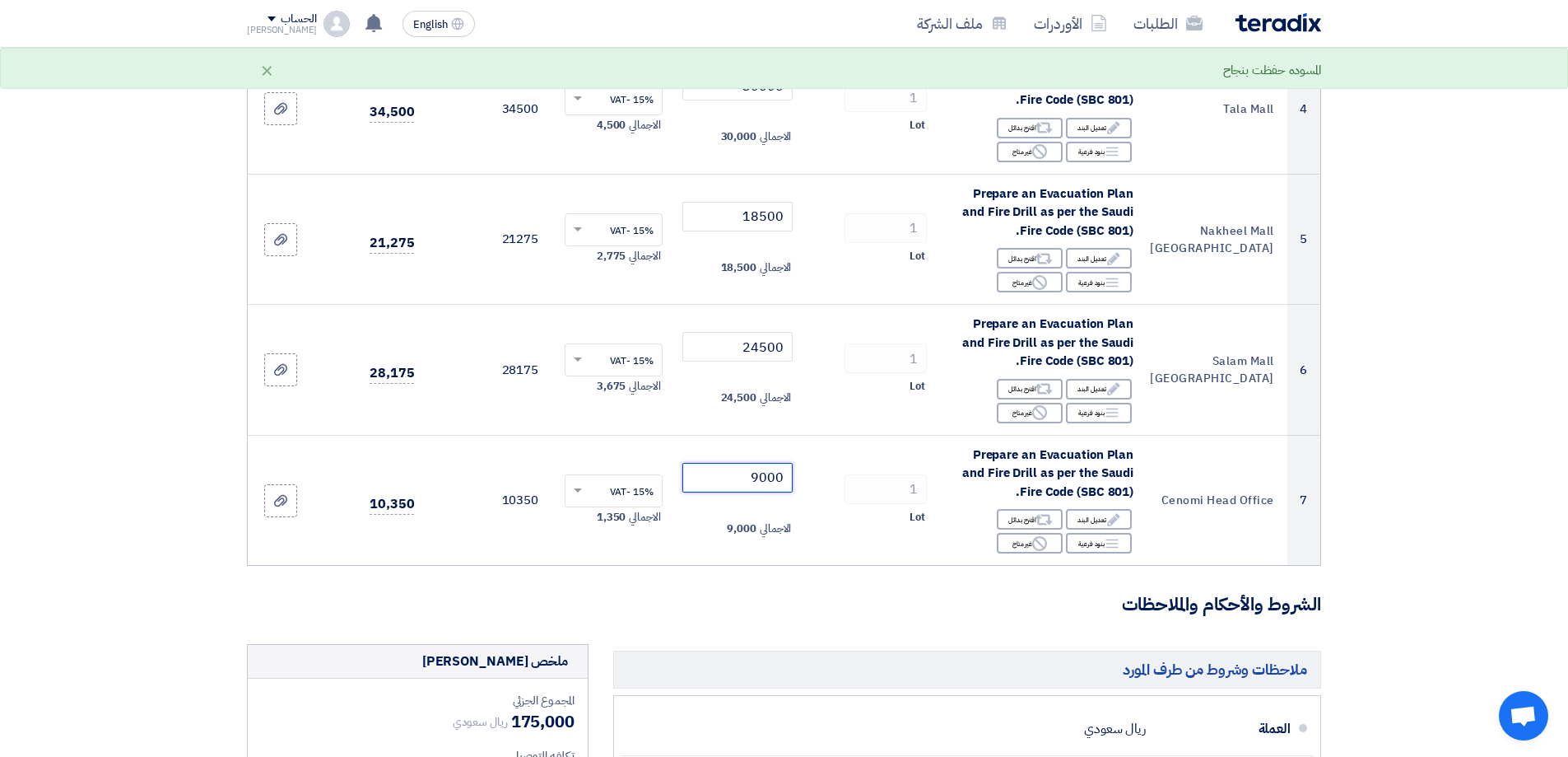
type input "9000"
click at [860, 607] on h3 "الشروط والأحكام والملاحظات" at bounding box center [784, 605] width 1073 height 26
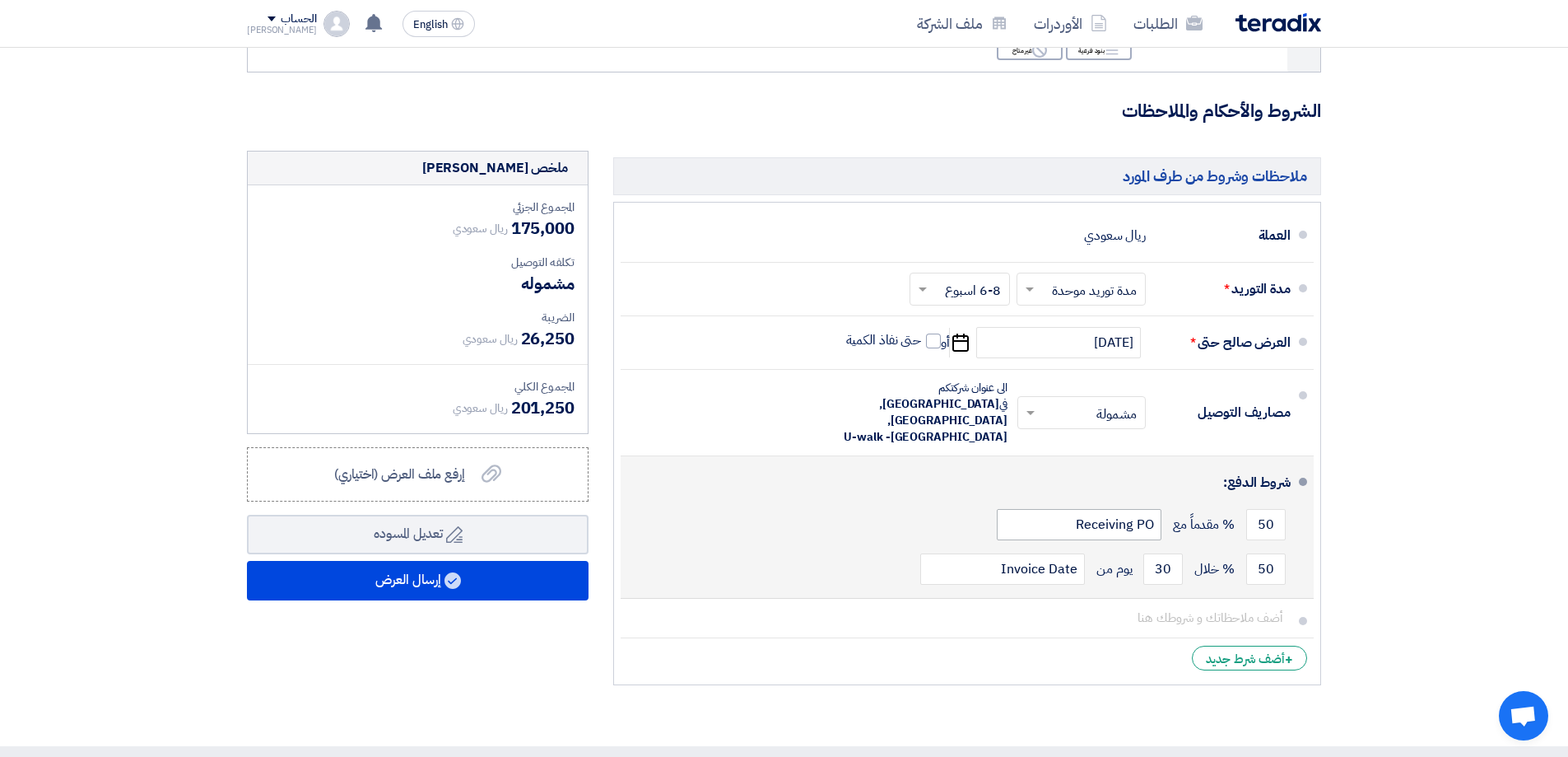
scroll to position [1153, 0]
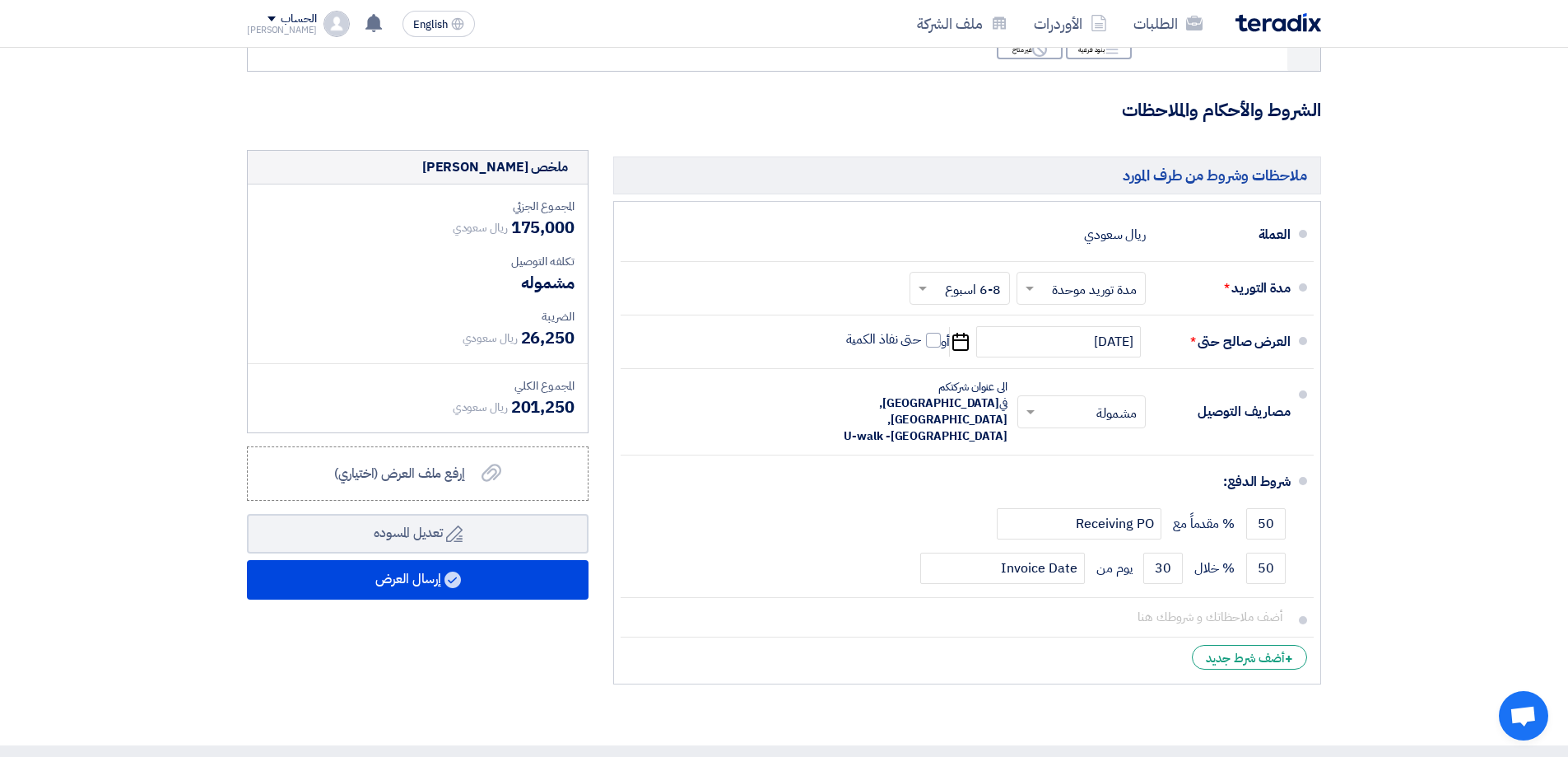
click at [560, 654] on div "ملخص العرض المالي المجموع الجزئي ريال سعودي 175,000 تكلفه التوصيل" at bounding box center [417, 421] width 366 height 542
click at [487, 472] on use at bounding box center [492, 473] width 20 height 18
click at [0, 0] on input "إرفع ملف العرض (اختياري) إرفع ملف العرض (اختياري)" at bounding box center [0, 0] width 0 height 0
click at [503, 455] on label "إرفع ملف العرض (اختياري) إرفع ملف العرض (اختياري)" at bounding box center [418, 473] width 341 height 54
click at [0, 0] on input "إرفع ملف العرض (اختياري) إرفع ملف العرض (اختياري)" at bounding box center [0, 0] width 0 height 0
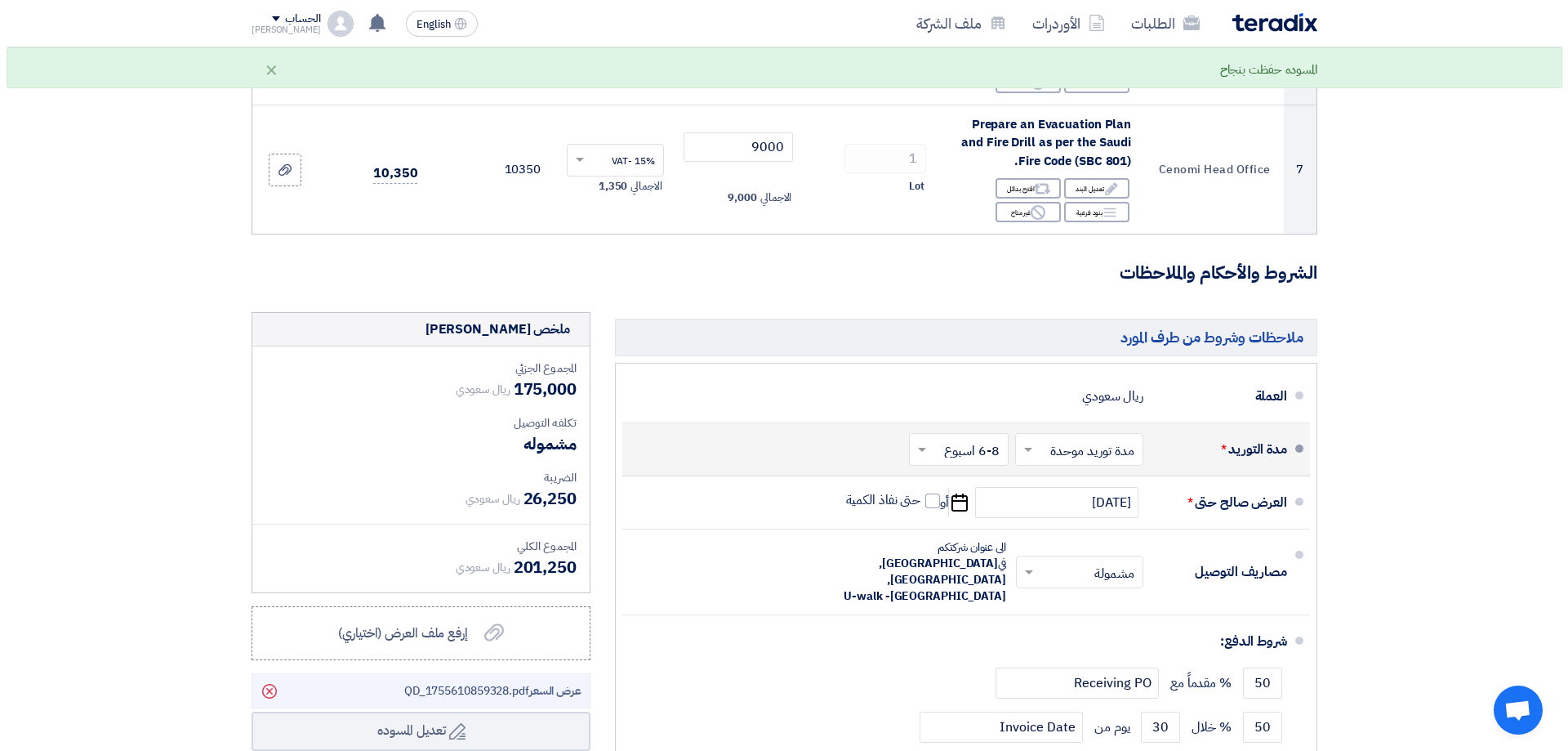
scroll to position [1471, 0]
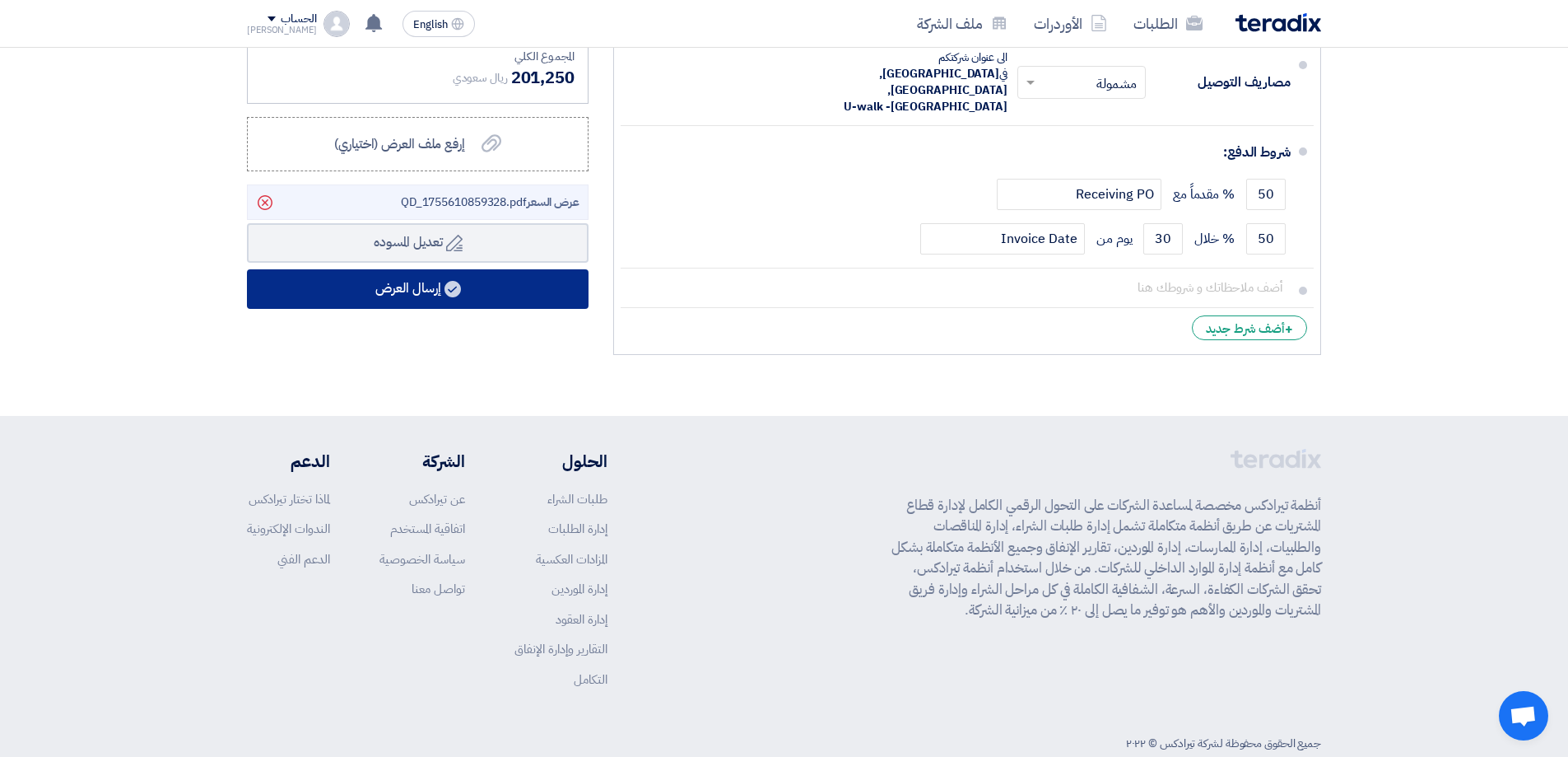
click at [470, 283] on button "إرسال العرض" at bounding box center [418, 289] width 341 height 39
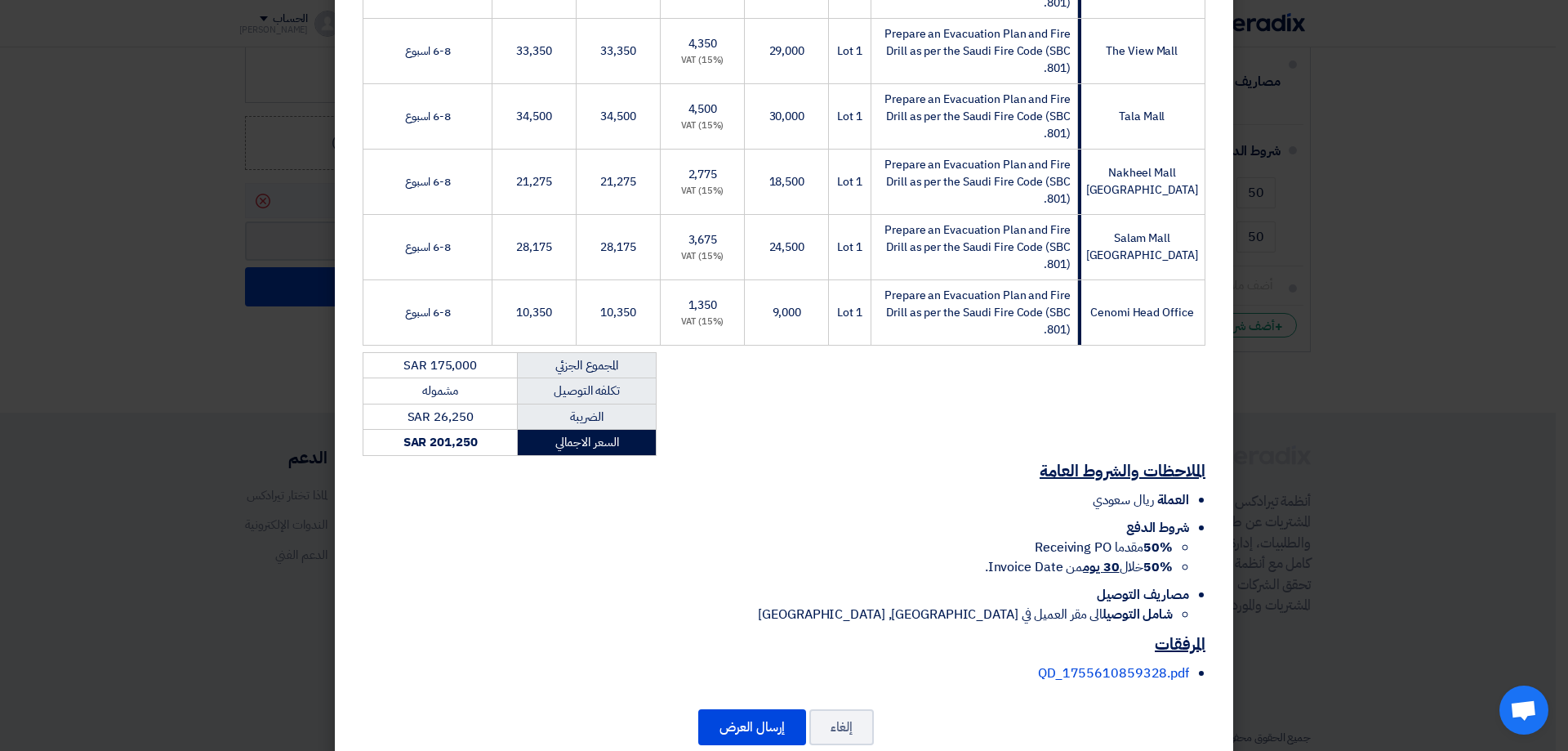
scroll to position [501, 0]
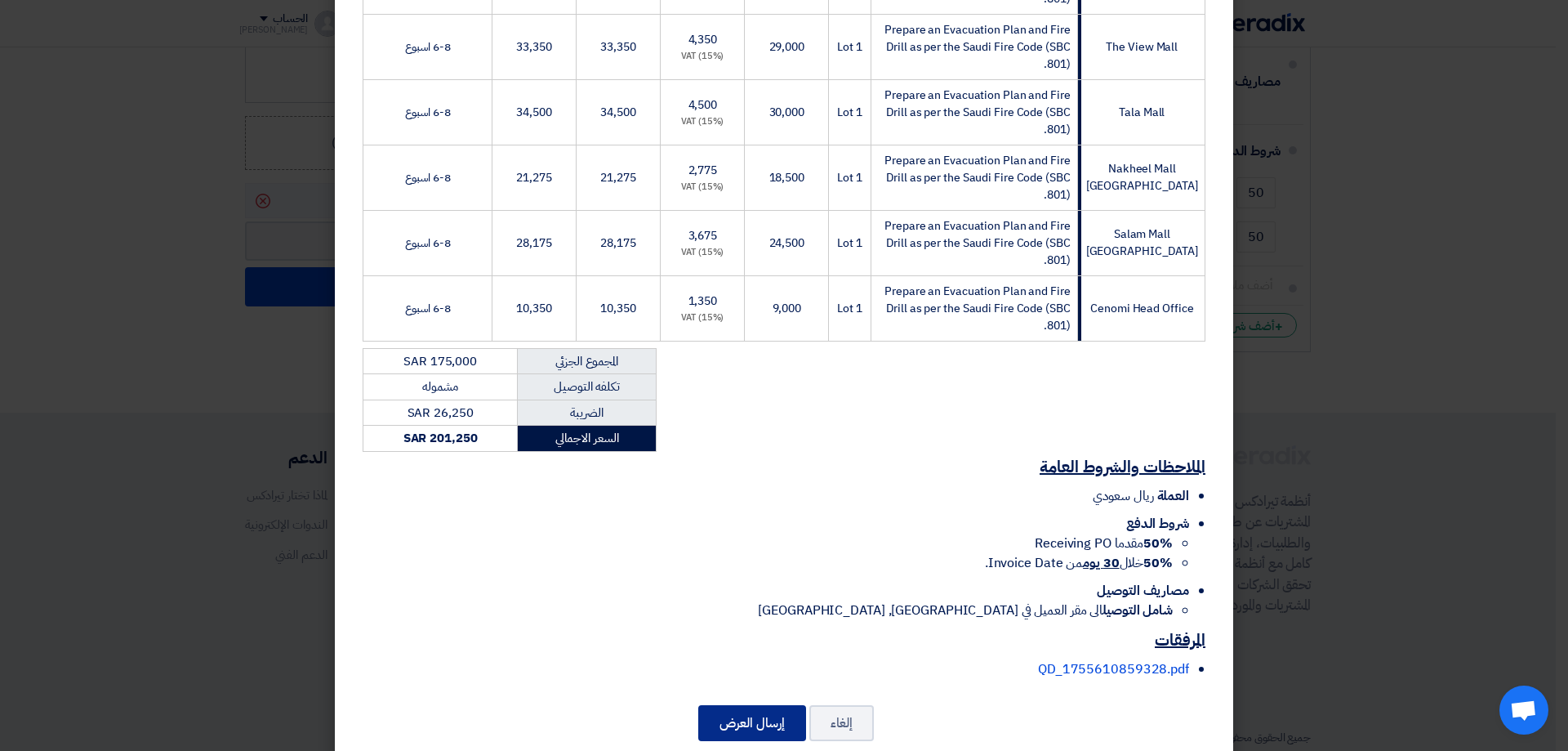
click at [766, 705] on button "إرسال العرض" at bounding box center [752, 723] width 108 height 36
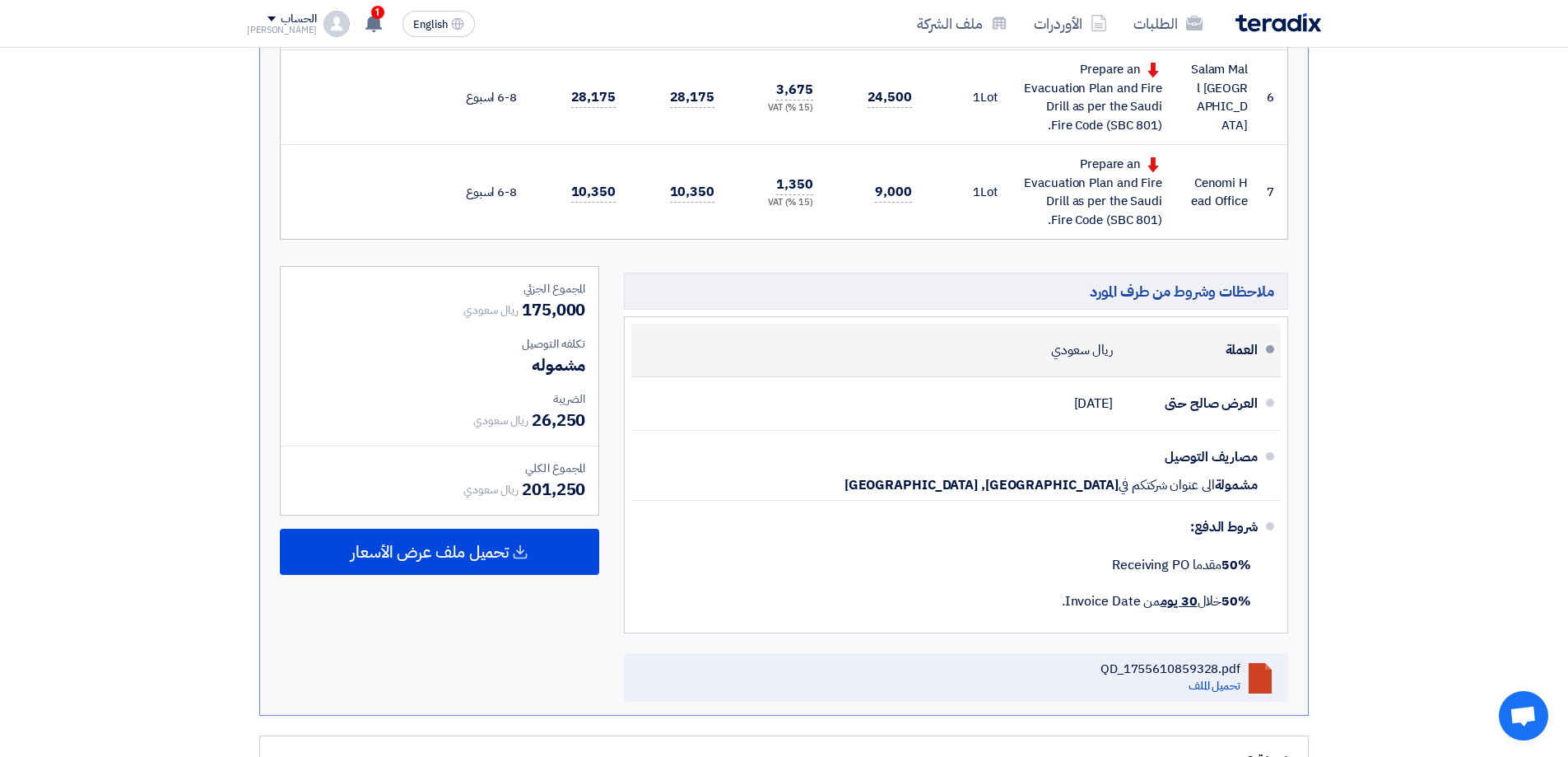
scroll to position [1153, 0]
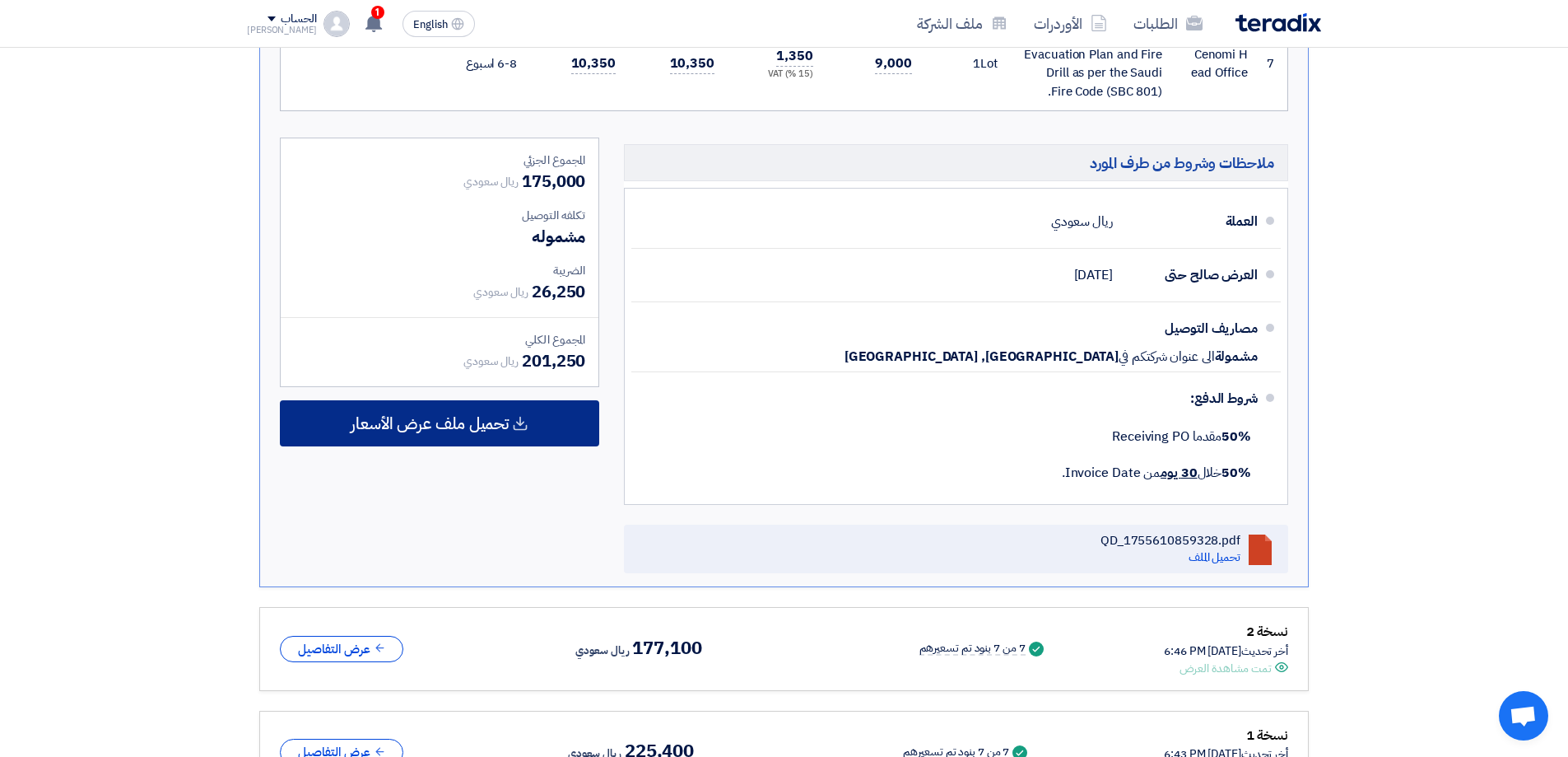
click at [501, 422] on span "تحميل ملف عرض الأسعار" at bounding box center [429, 423] width 158 height 15
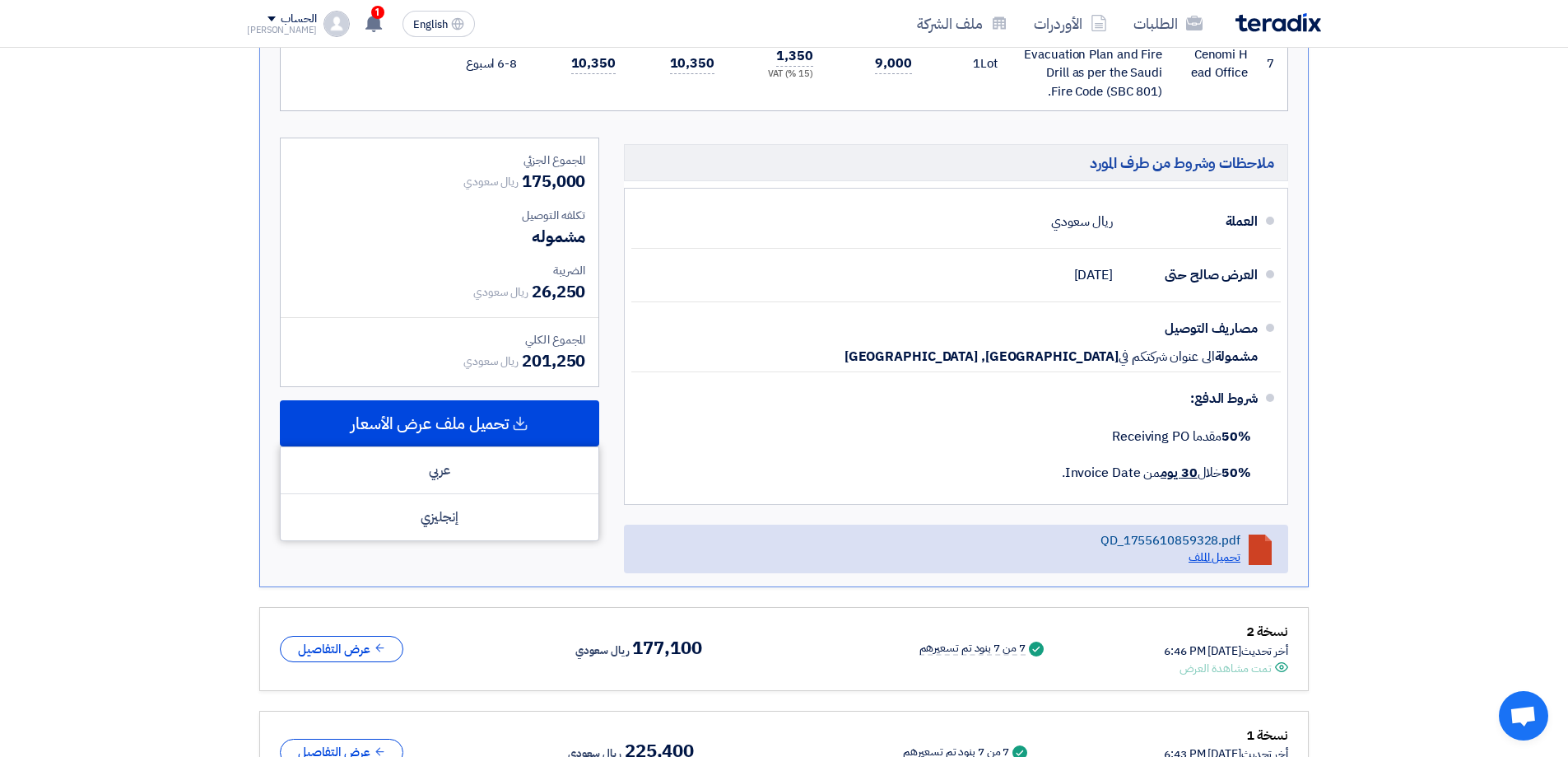
click at [1216, 554] on link "تحميل الملف" at bounding box center [1214, 558] width 52 height 18
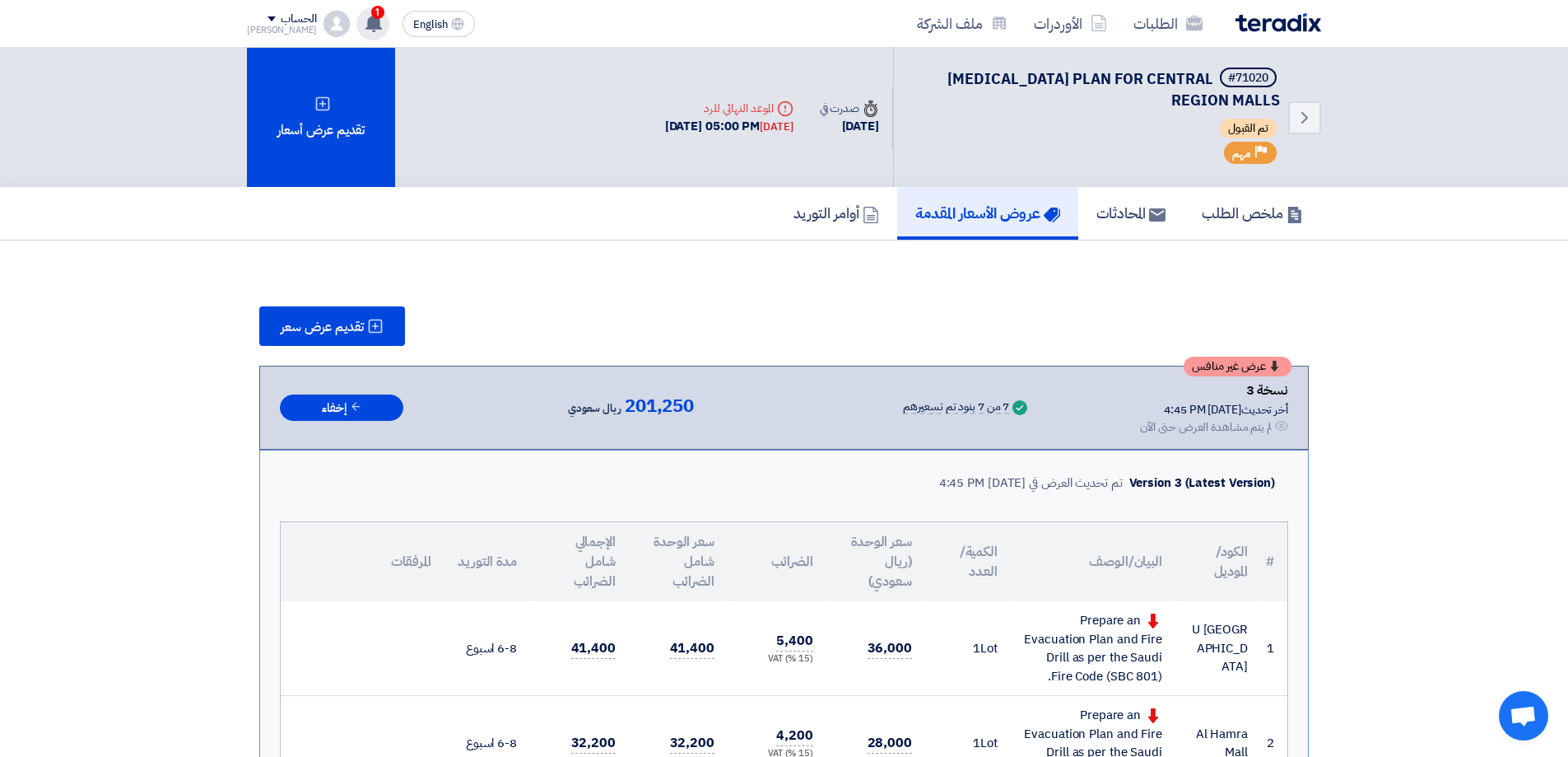
click at [365, 21] on use at bounding box center [373, 23] width 17 height 18
